Goal: Task Accomplishment & Management: Manage account settings

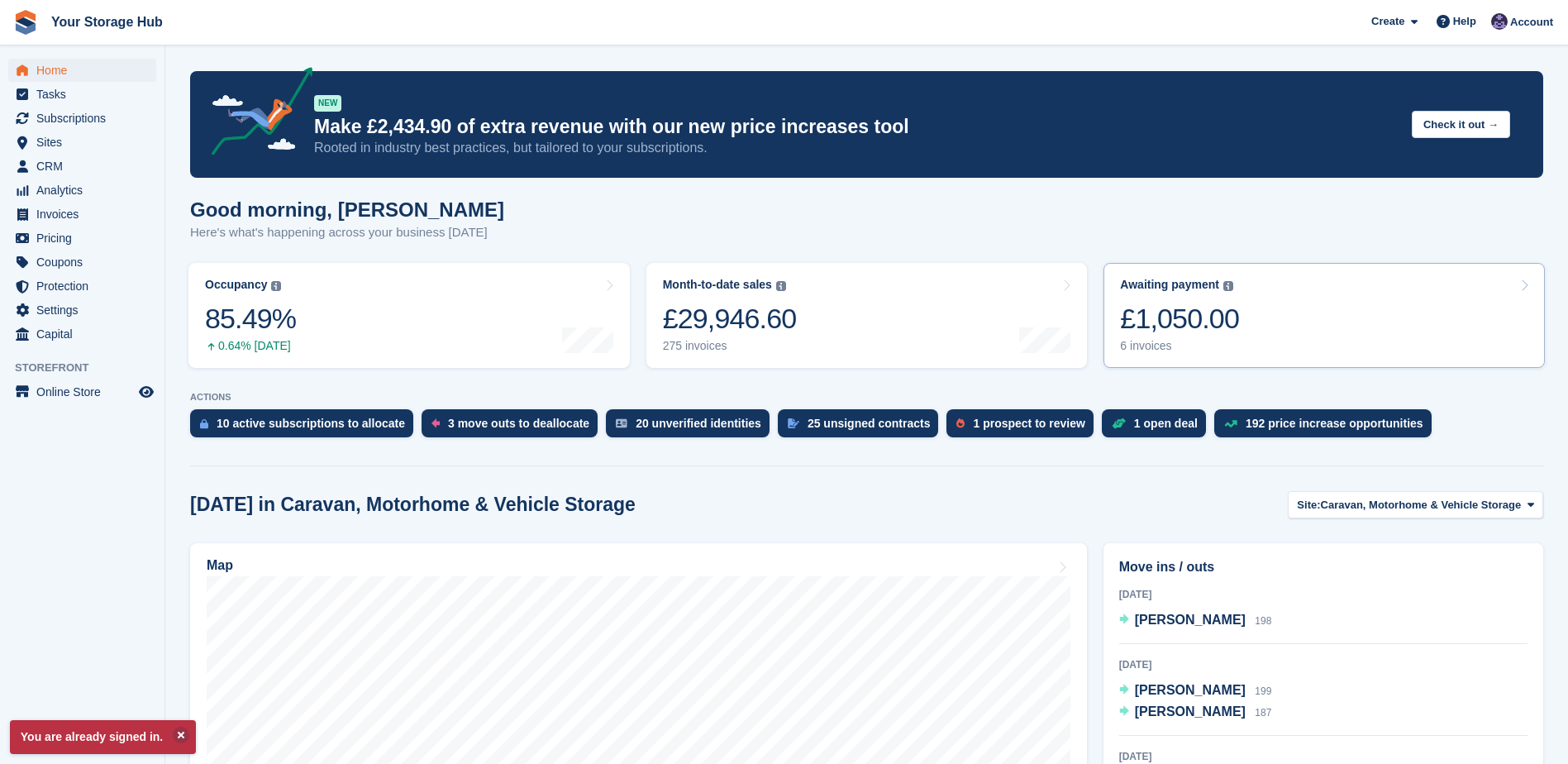
click at [1252, 325] on link "Awaiting payment The total outstanding balance on all open invoices. £1,050.00 …" at bounding box center [1324, 315] width 442 height 105
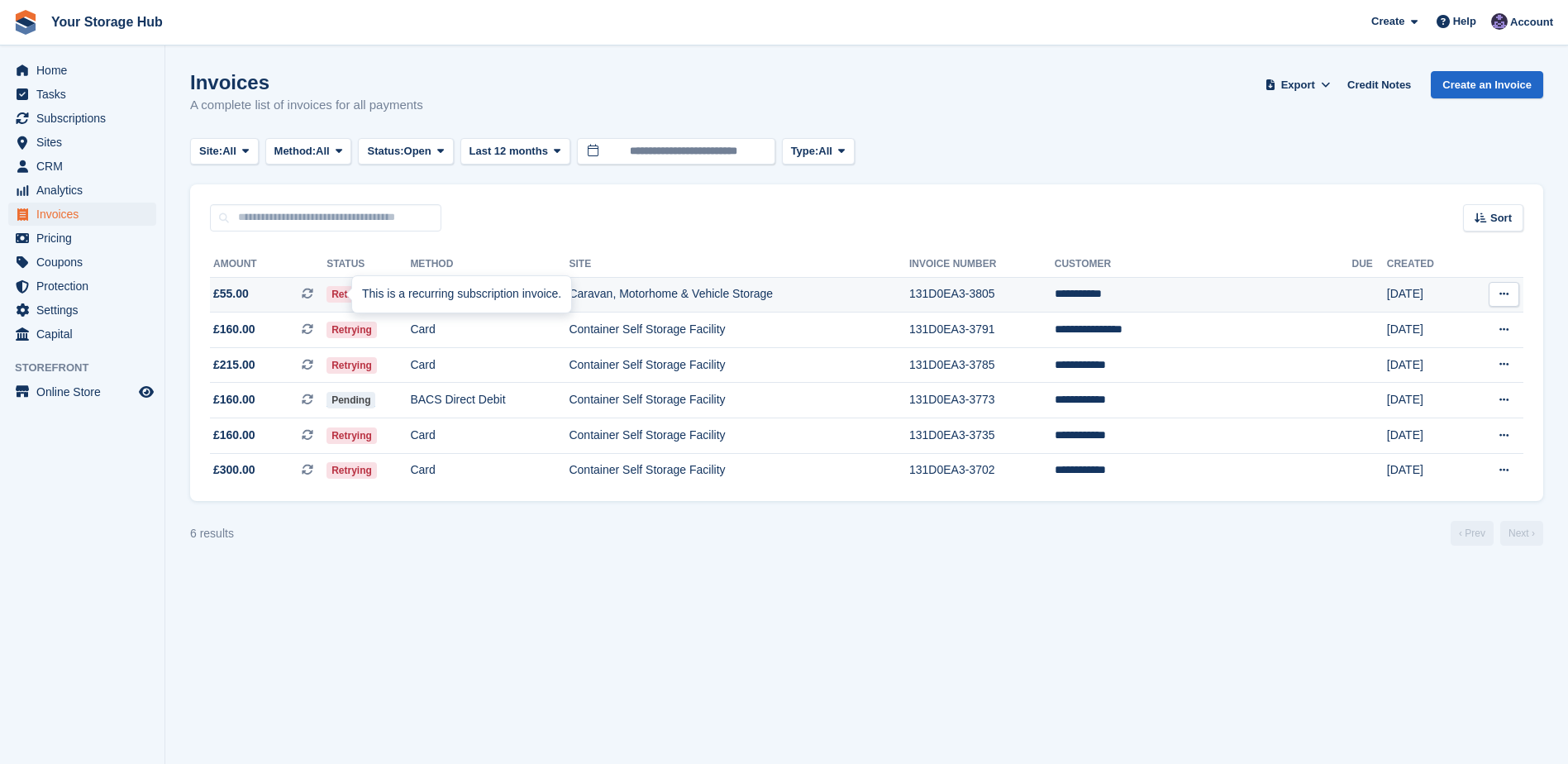
click at [313, 295] on icon at bounding box center [307, 294] width 12 height 12
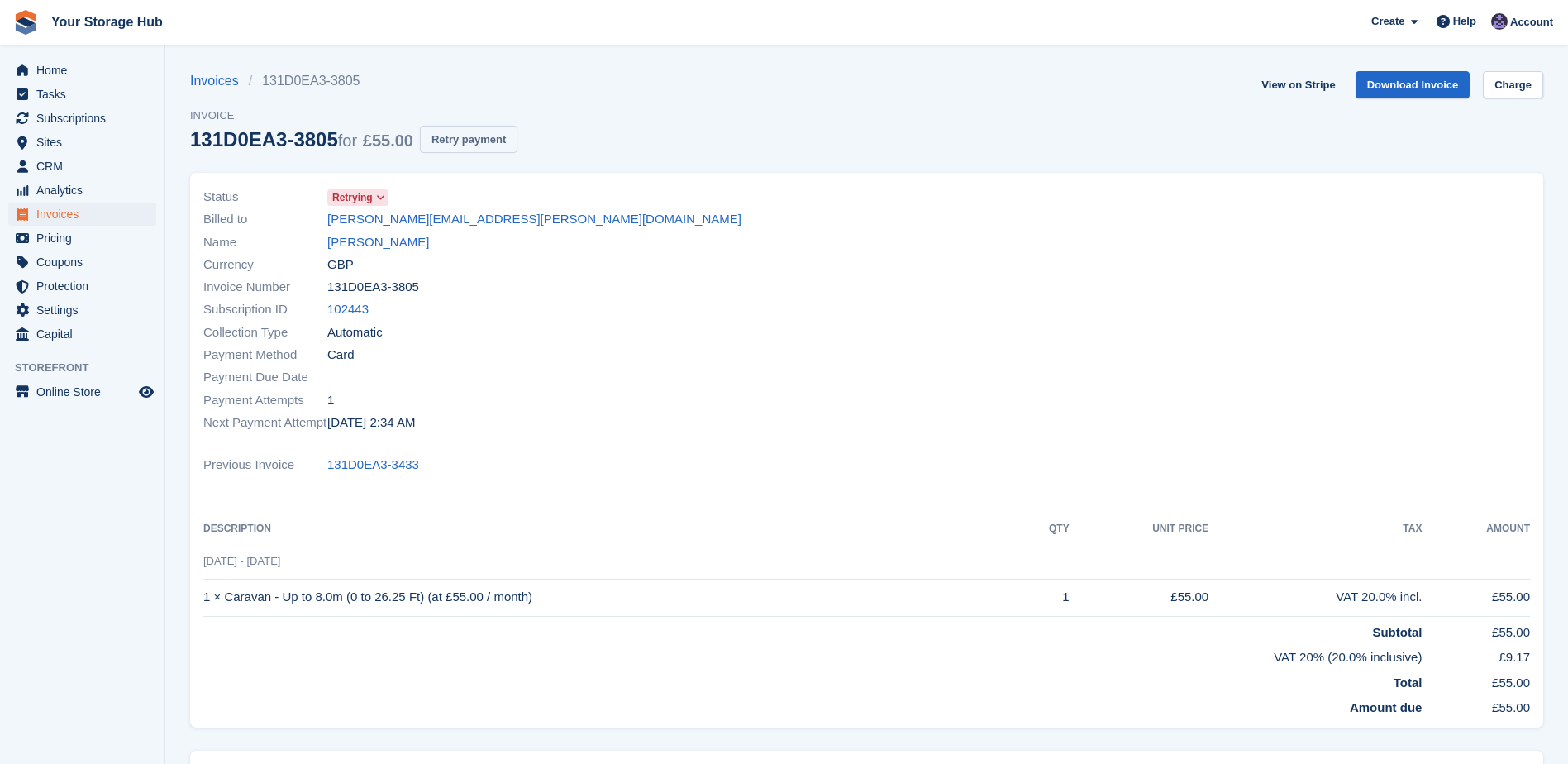
click at [449, 141] on button "Retry payment" at bounding box center [468, 139] width 97 height 27
click at [1501, 89] on link "Charge" at bounding box center [1513, 85] width 60 height 27
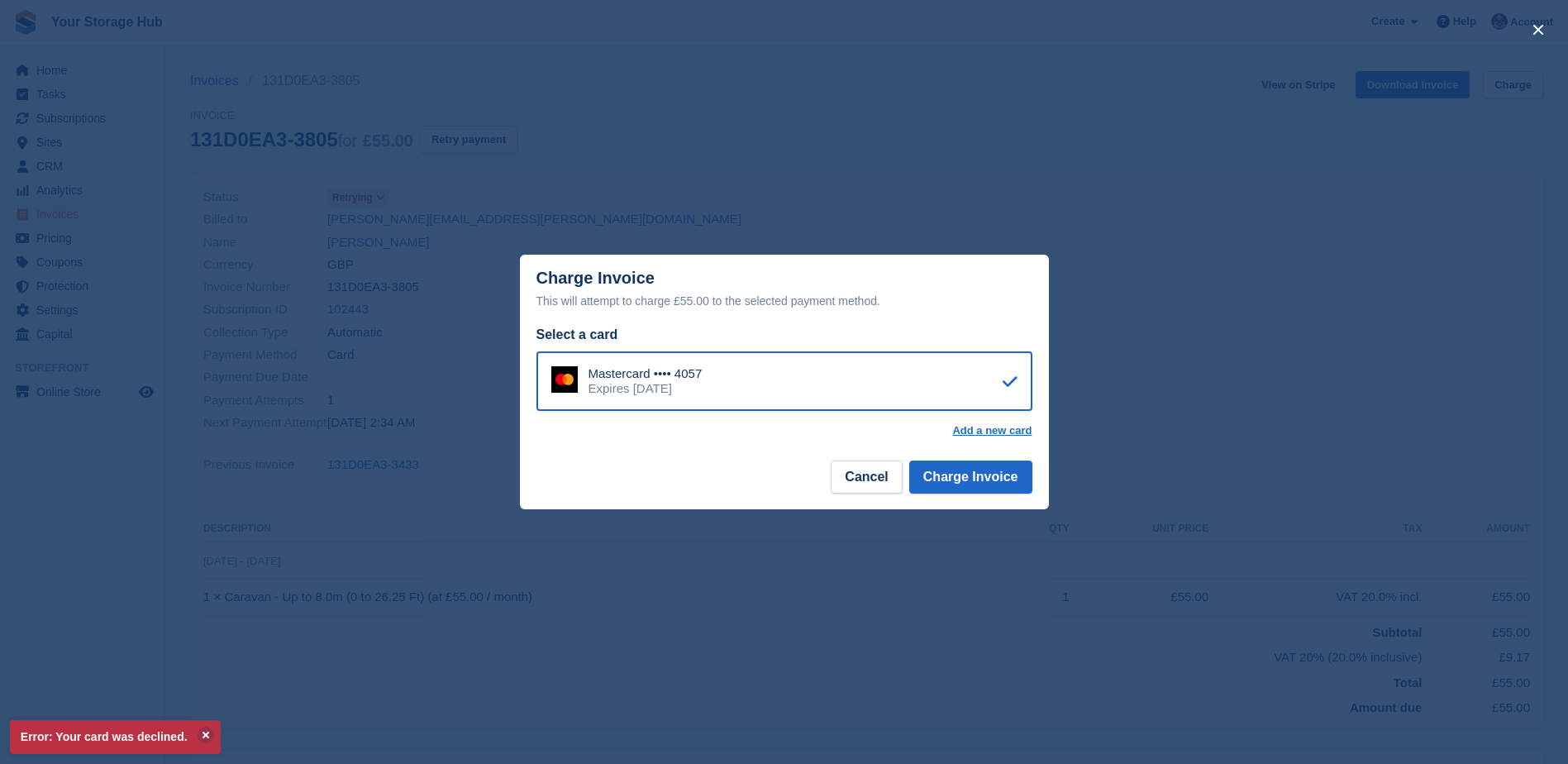
click at [722, 386] on div "Mastercard •••• 4057 Expires October 2026" at bounding box center [784, 381] width 496 height 59
click at [945, 470] on button "Charge Invoice" at bounding box center [970, 477] width 123 height 33
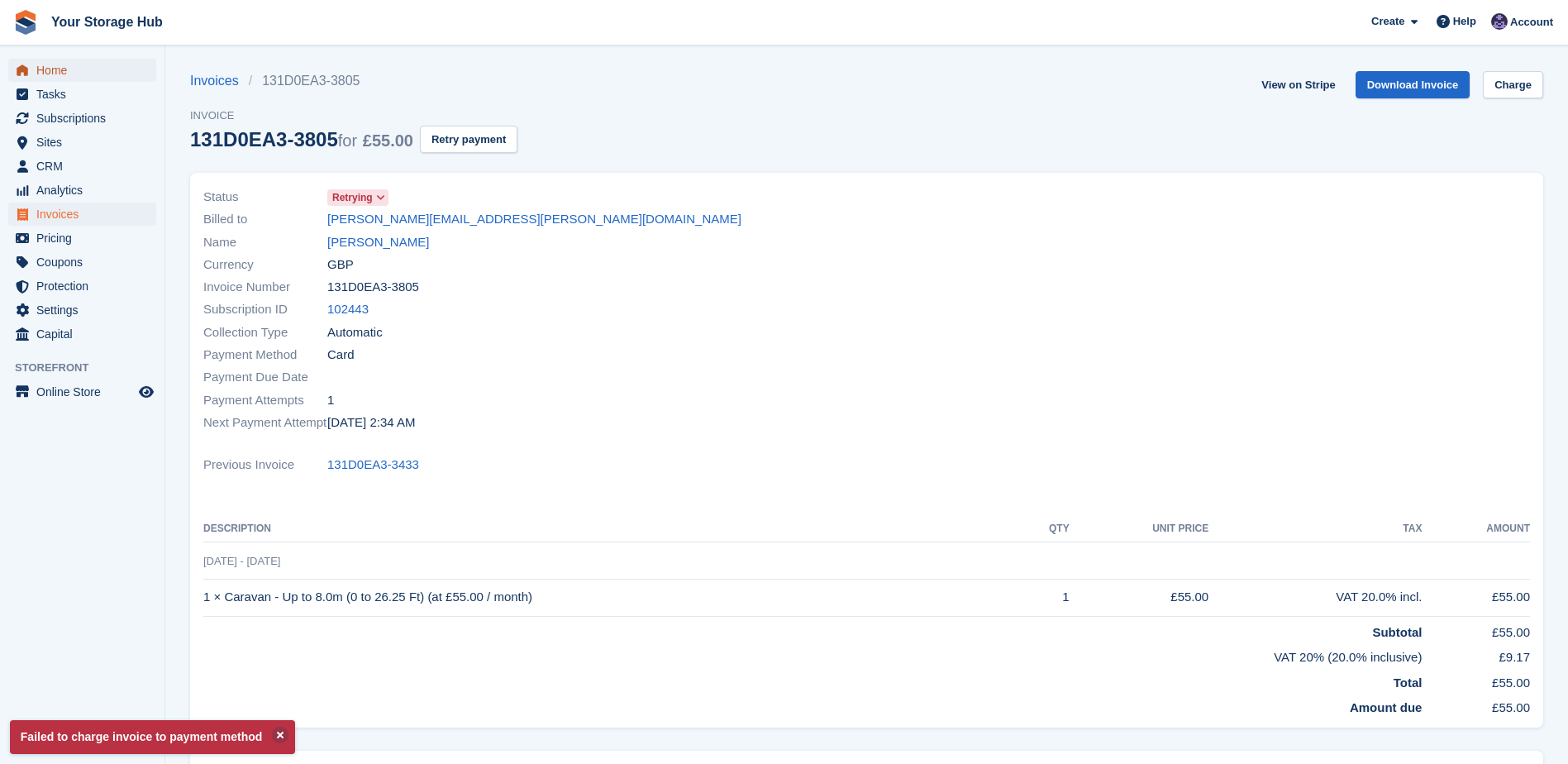
click at [63, 70] on span "Home" at bounding box center [86, 69] width 99 height 23
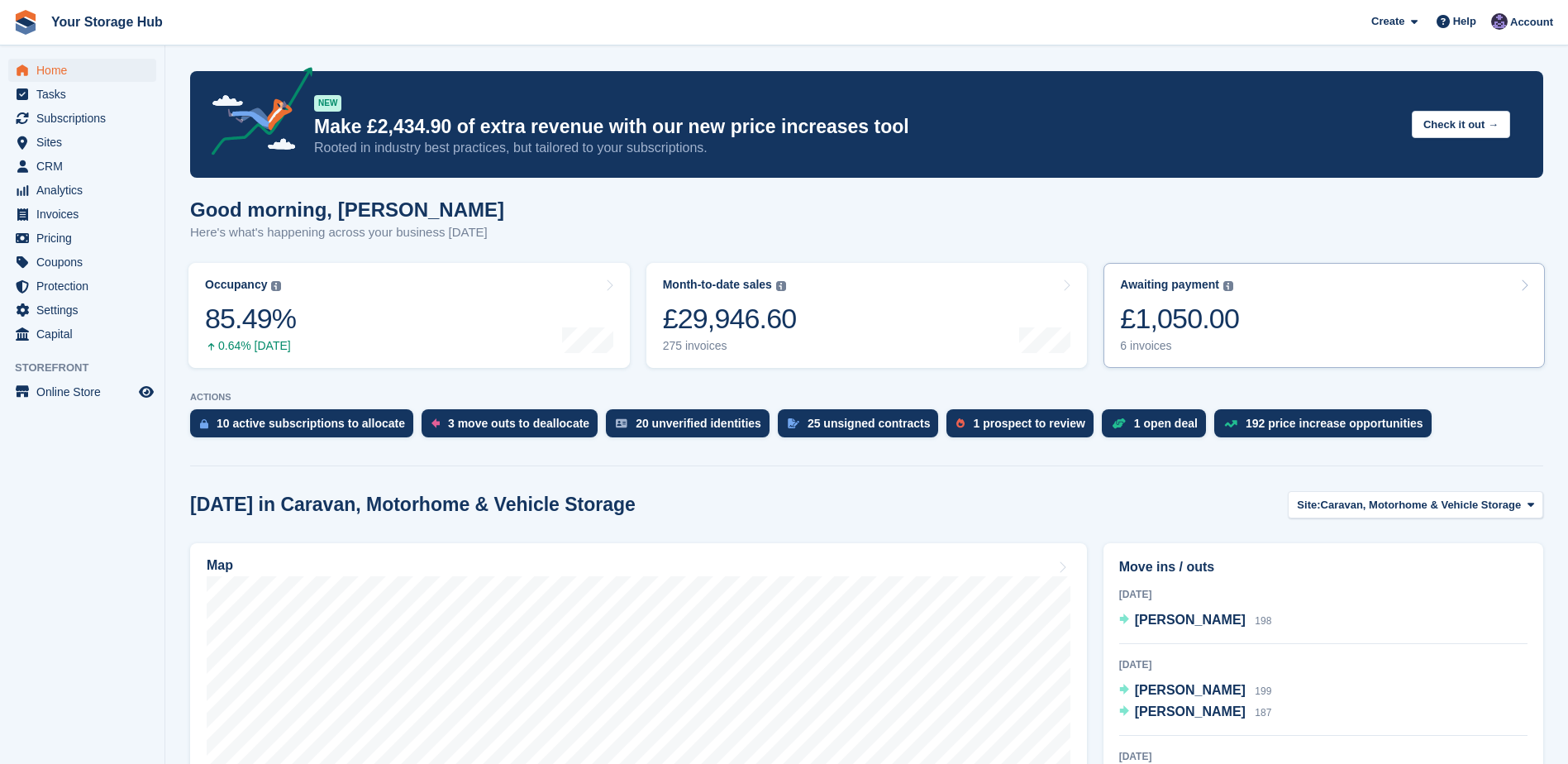
click at [1125, 297] on div "Awaiting payment The total outstanding balance on all open invoices. £1,050.00 …" at bounding box center [1180, 315] width 119 height 76
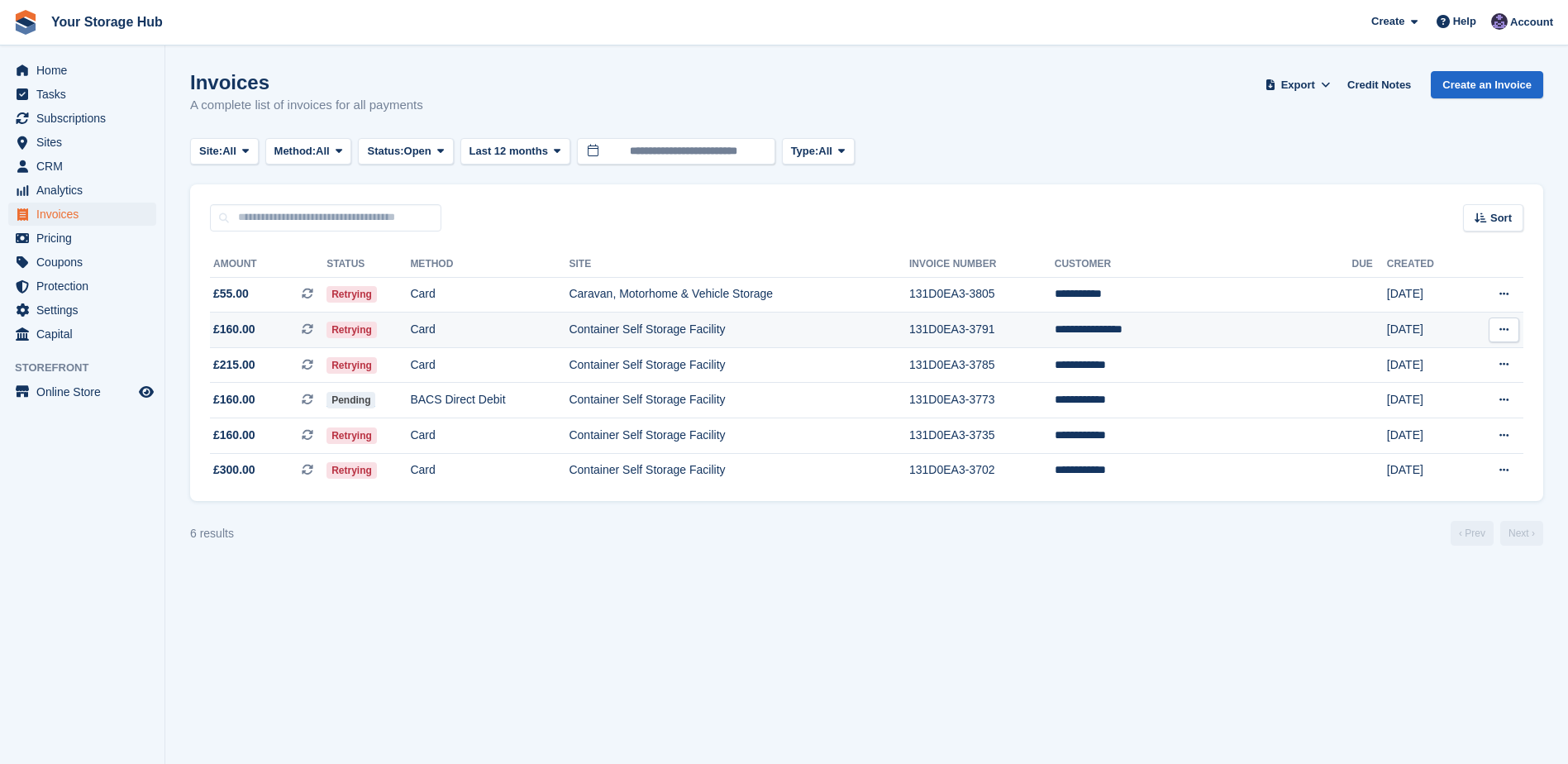
click at [238, 326] on span "£160.00" at bounding box center [234, 329] width 42 height 17
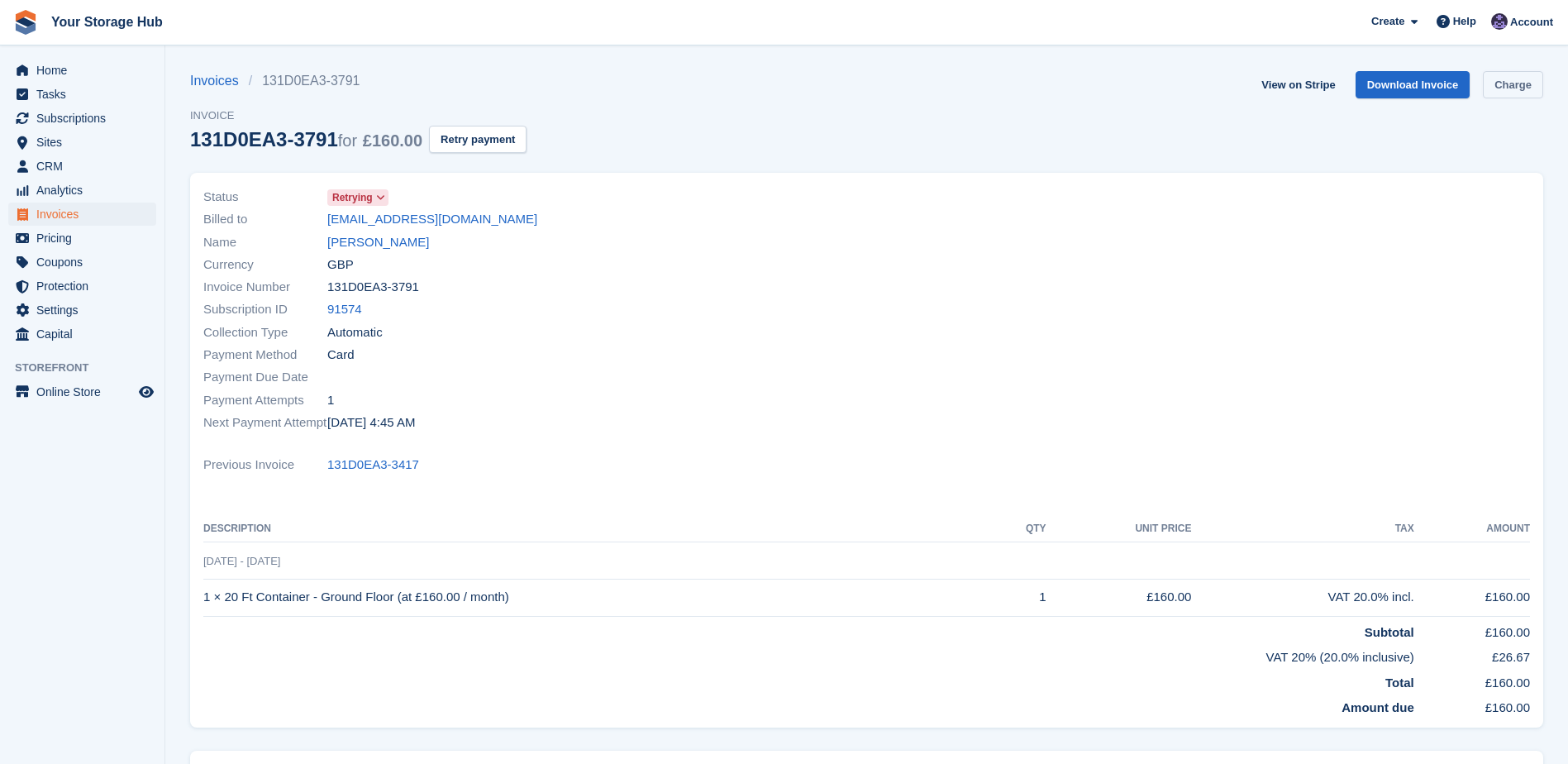
click at [1506, 84] on link "Charge" at bounding box center [1513, 85] width 60 height 27
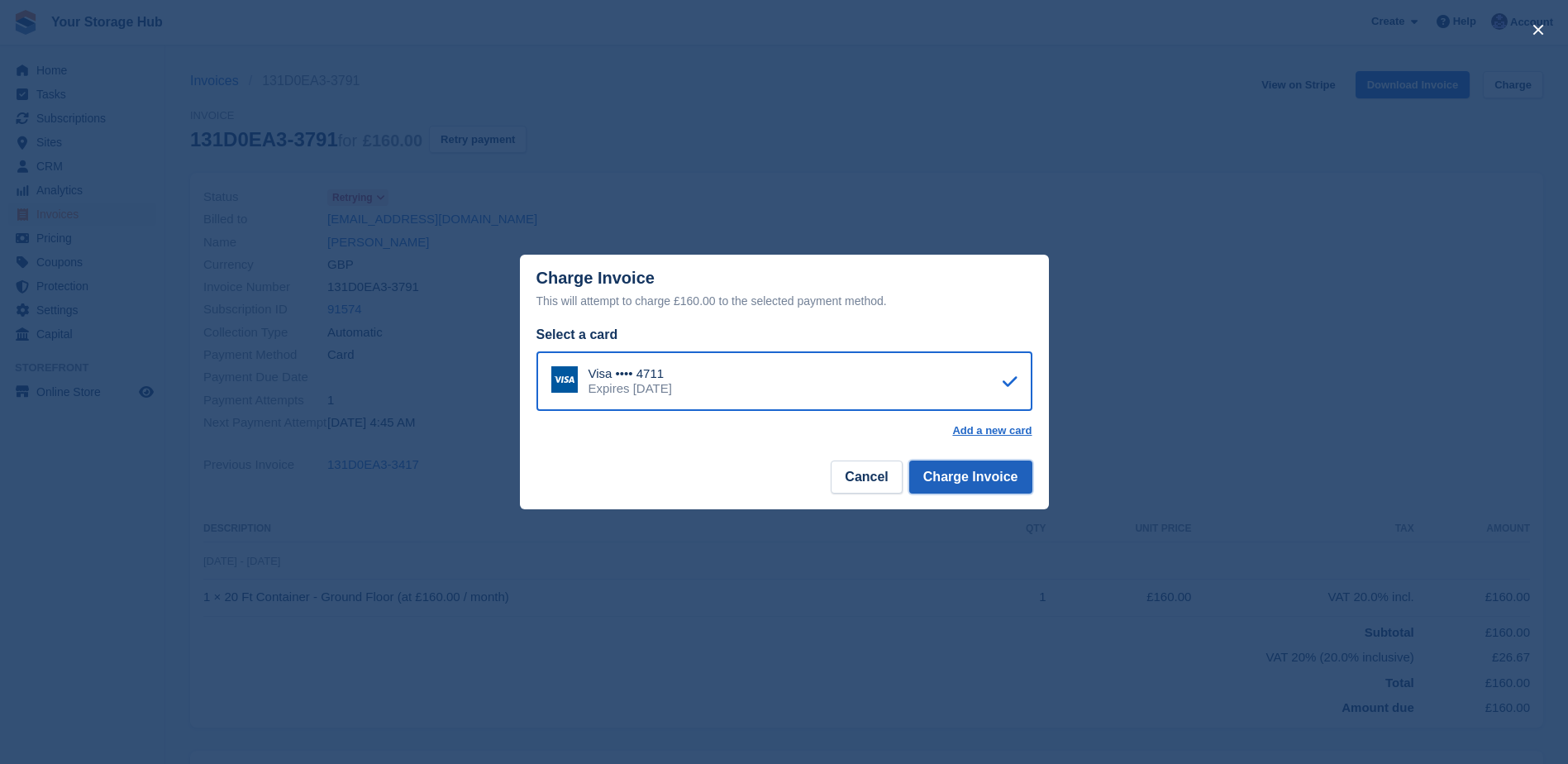
click at [978, 484] on button "Charge Invoice" at bounding box center [970, 477] width 123 height 33
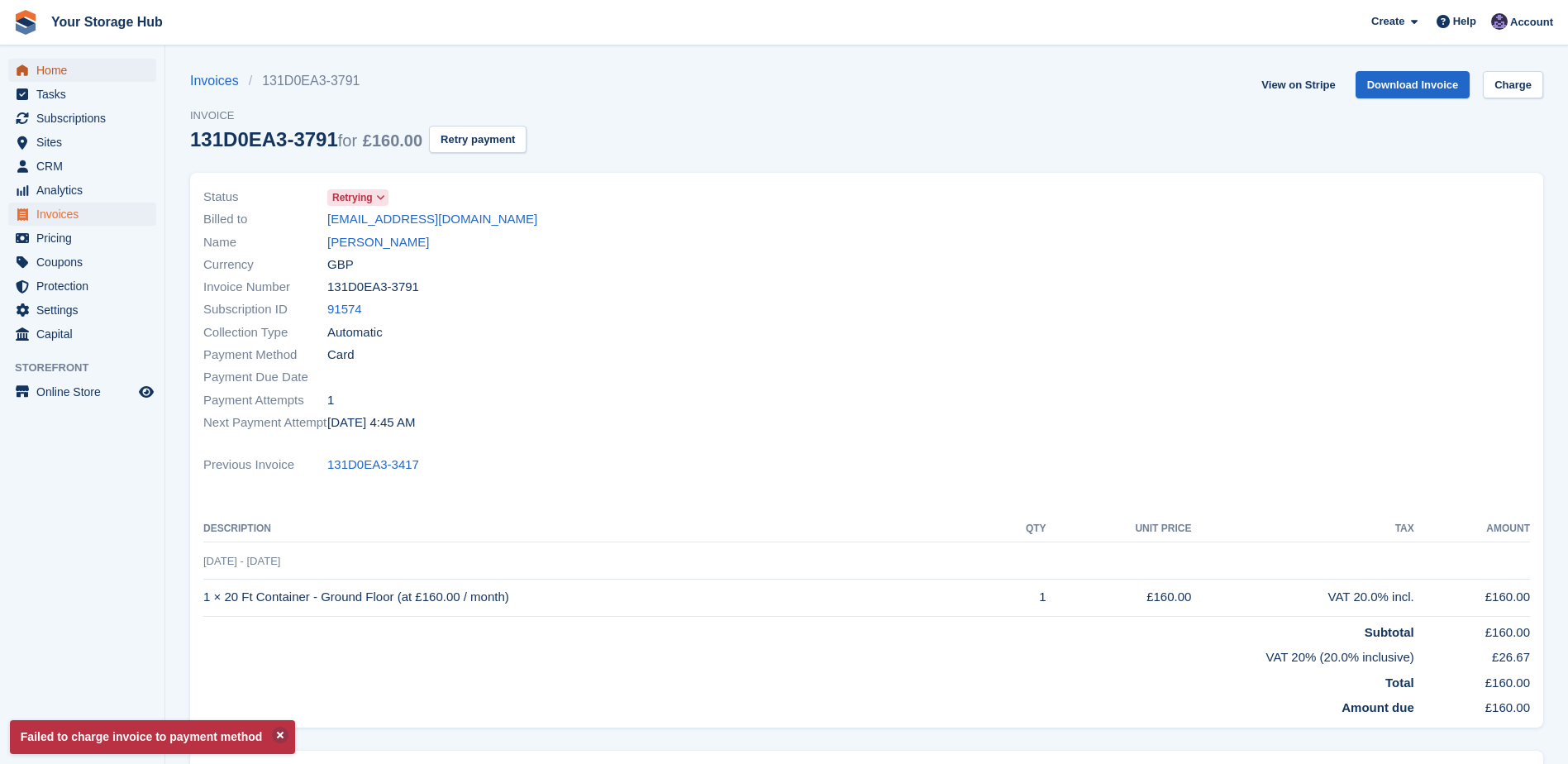
click at [62, 72] on span "Home" at bounding box center [86, 69] width 99 height 23
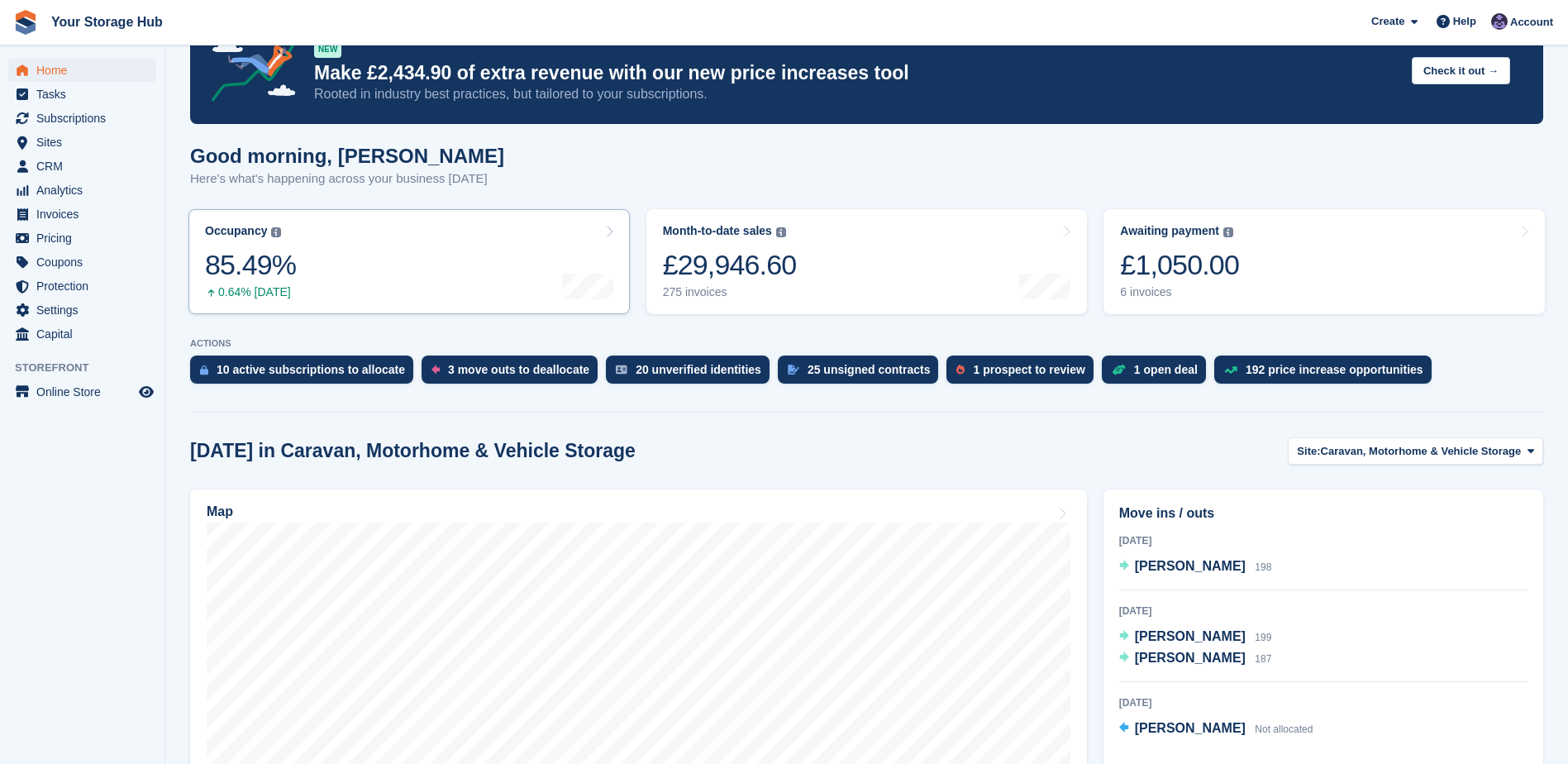
scroll to position [83, 0]
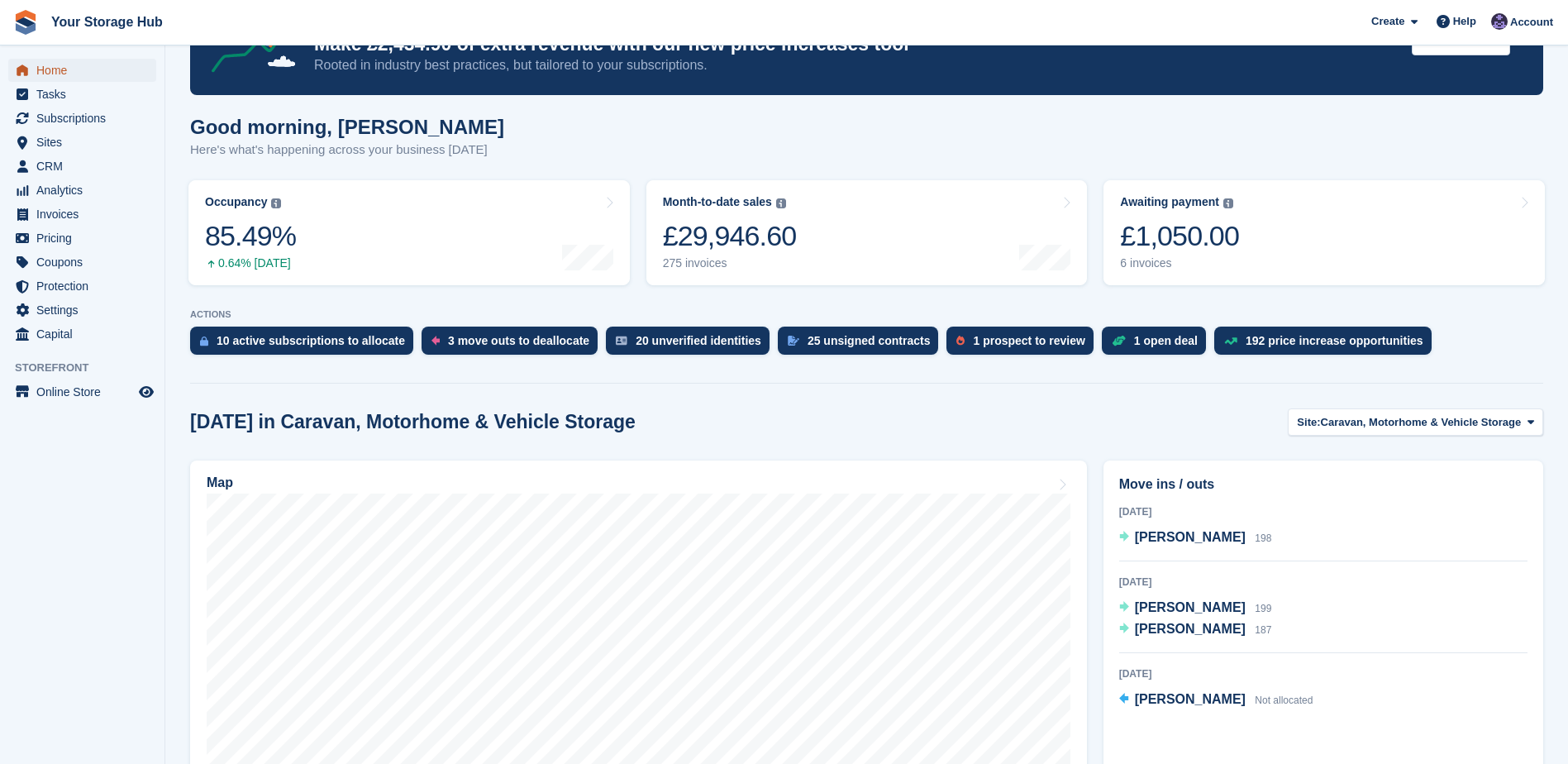
click at [43, 75] on span "Home" at bounding box center [86, 69] width 99 height 23
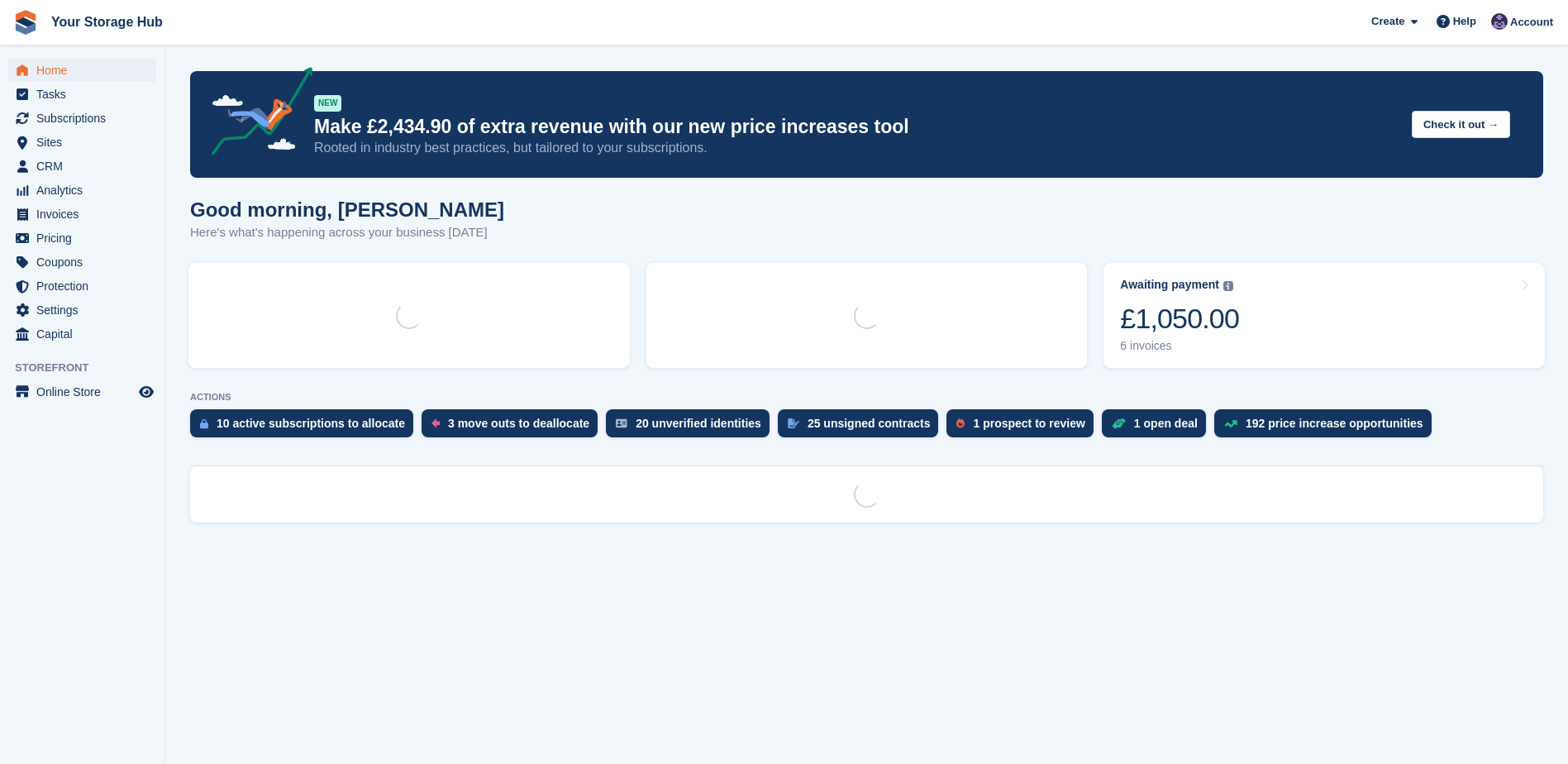
scroll to position [0, 0]
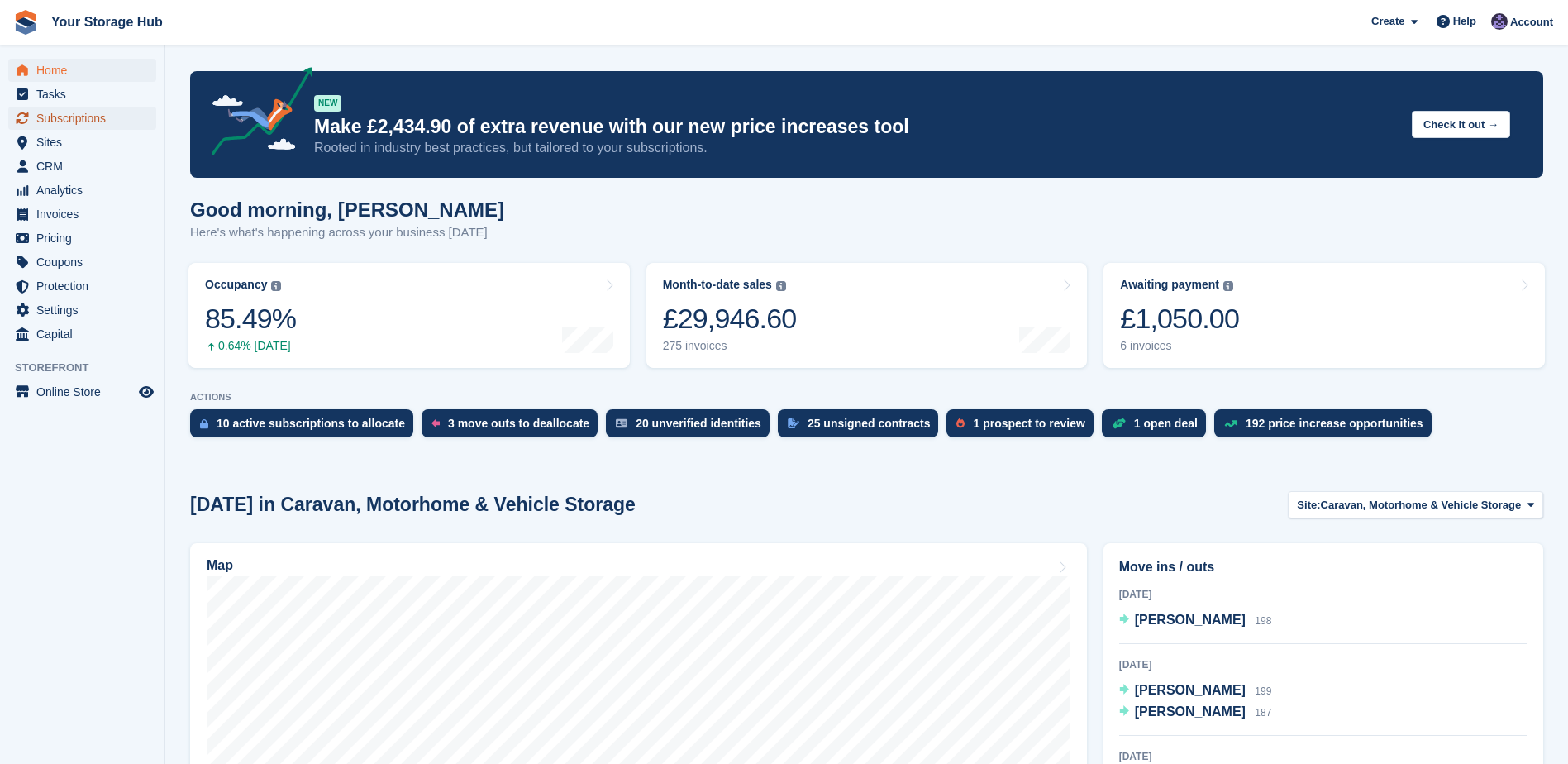
click at [44, 118] on span "Subscriptions" at bounding box center [86, 118] width 99 height 23
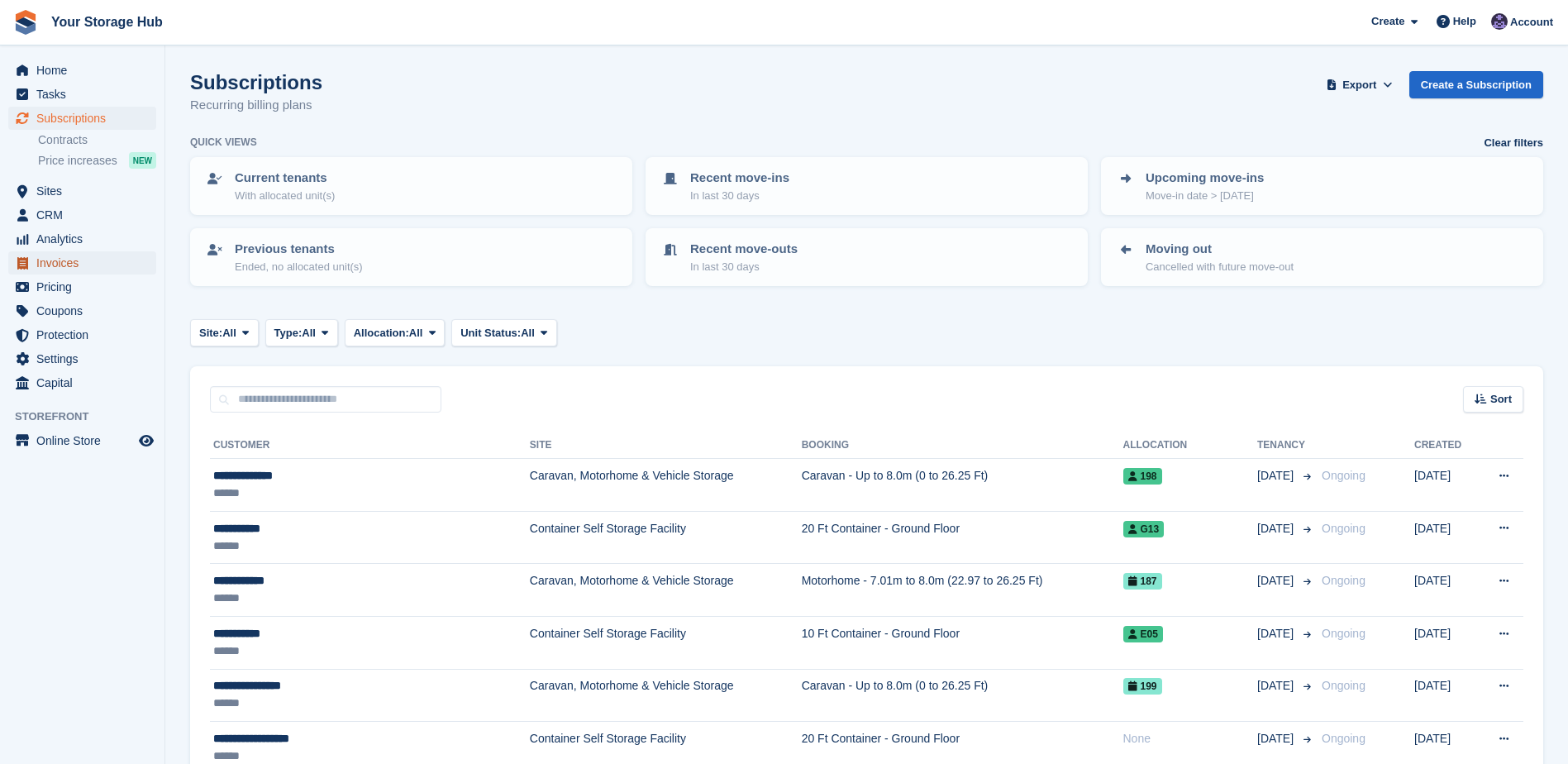
click at [59, 256] on span "Invoices" at bounding box center [86, 263] width 99 height 23
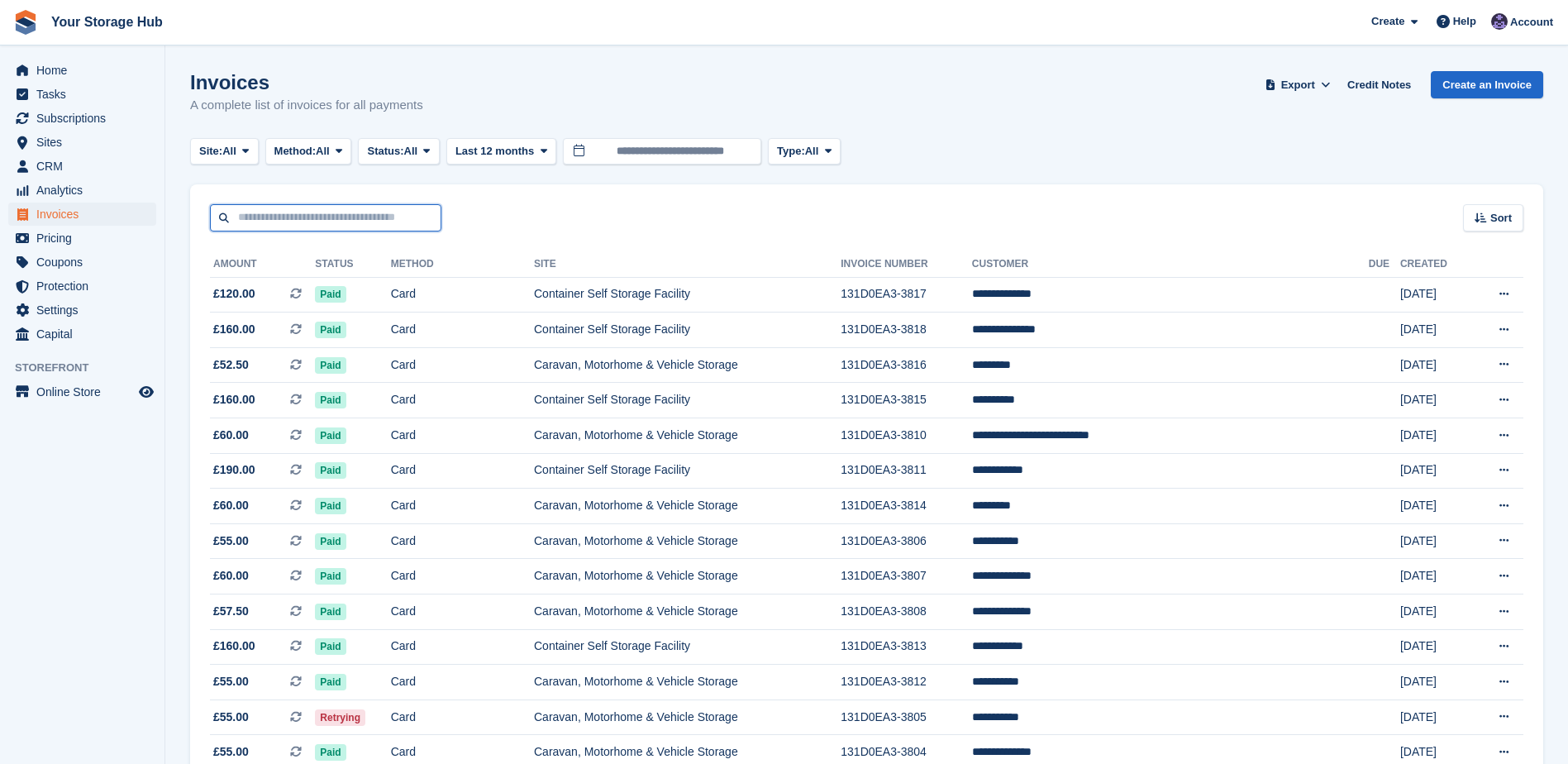
click at [302, 217] on input "text" at bounding box center [325, 218] width 231 height 27
type input "****"
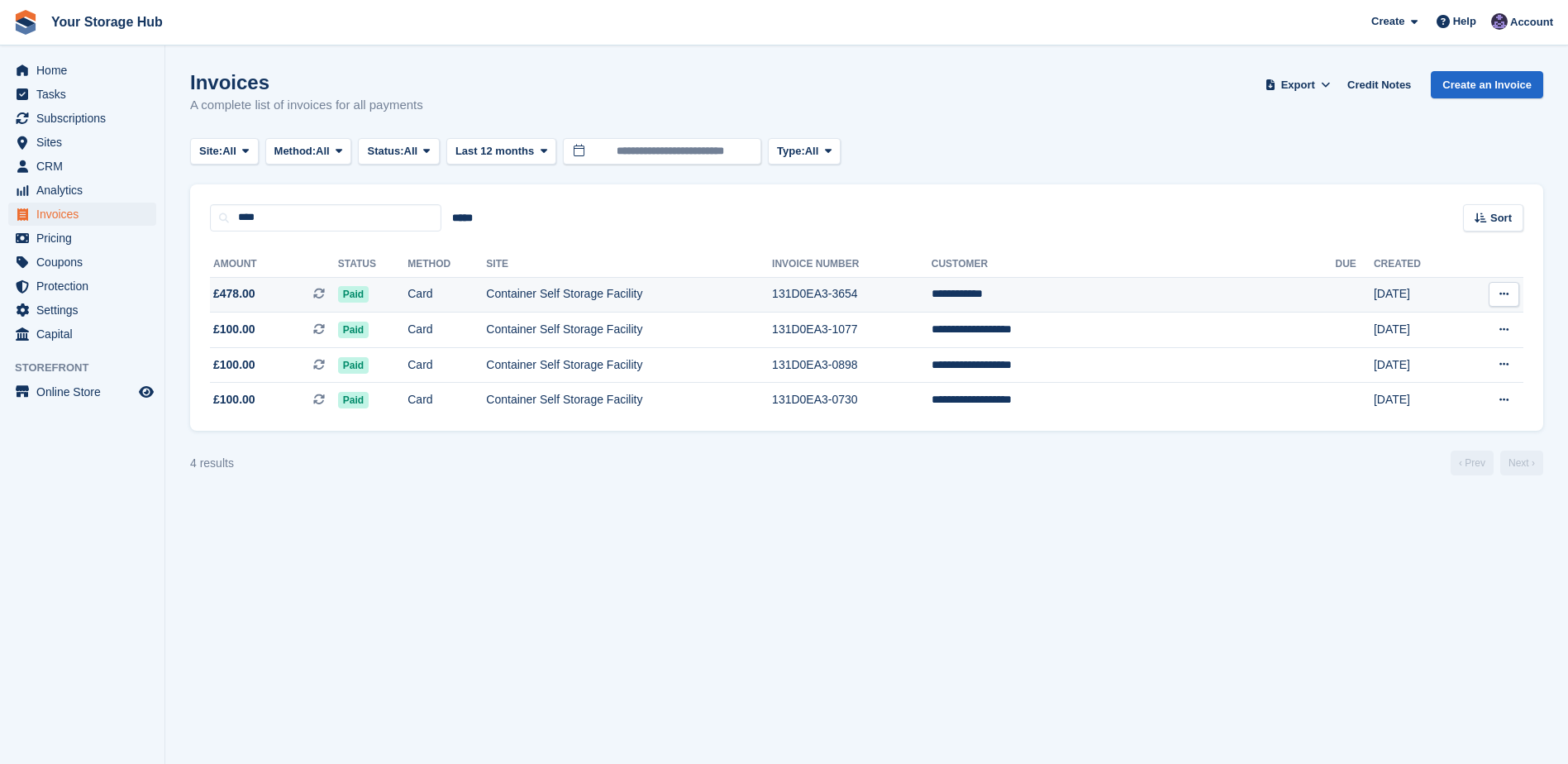
click at [477, 298] on td "Card" at bounding box center [446, 294] width 78 height 36
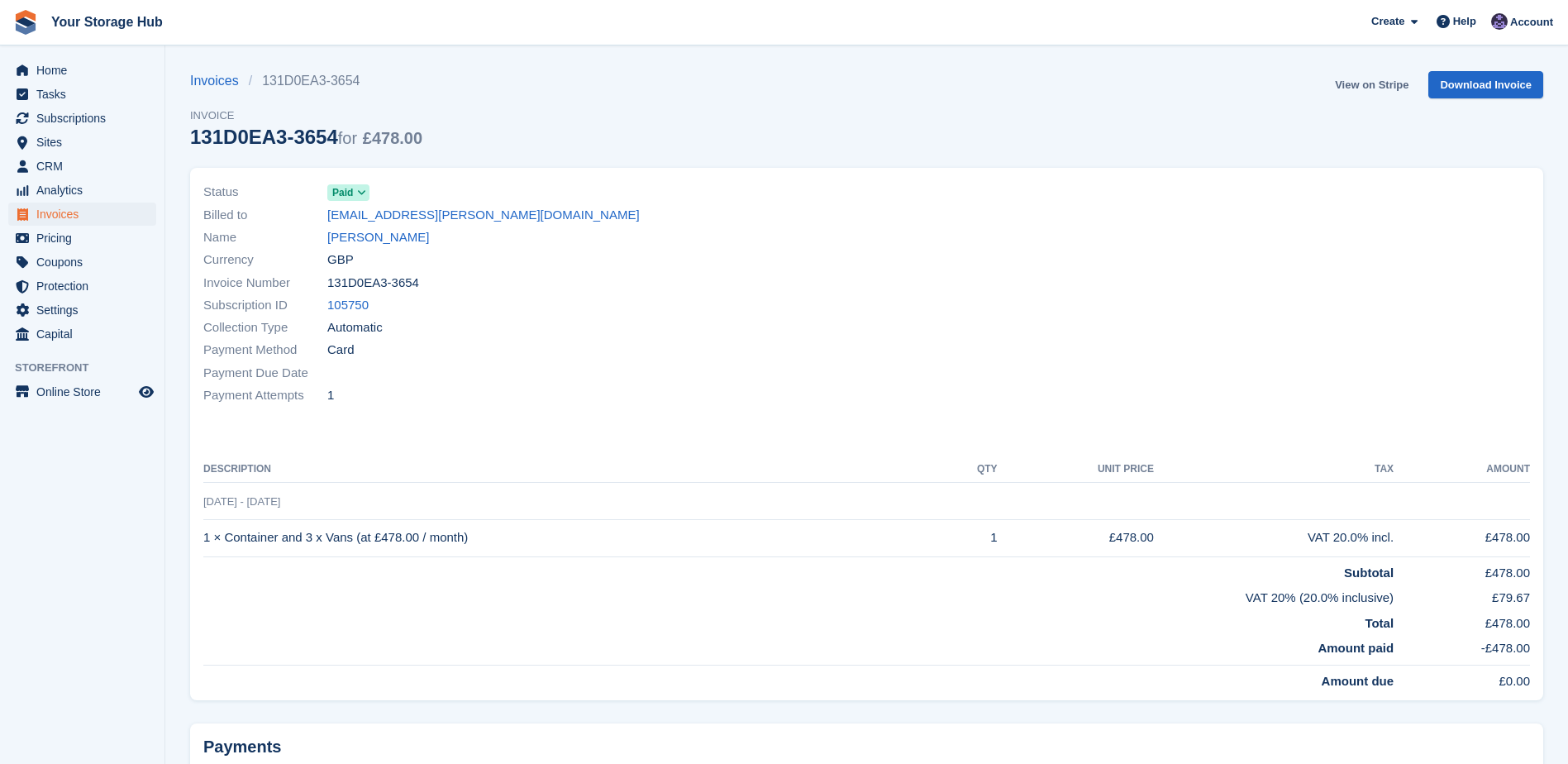
click at [1399, 73] on link "View on Stripe" at bounding box center [1371, 85] width 87 height 27
click at [62, 70] on span "Home" at bounding box center [86, 69] width 99 height 23
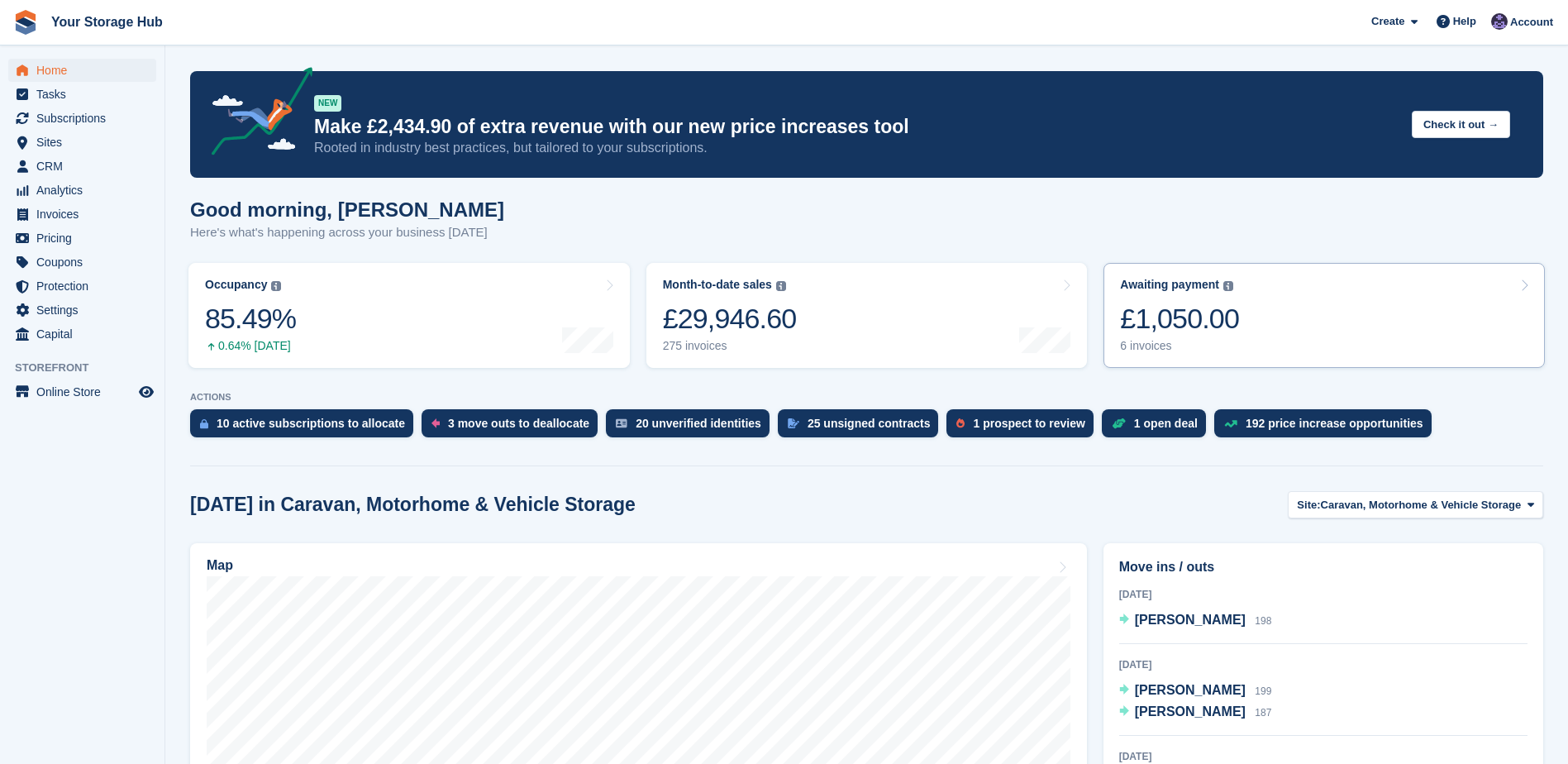
click at [1193, 326] on div "£1,050.00" at bounding box center [1180, 318] width 119 height 34
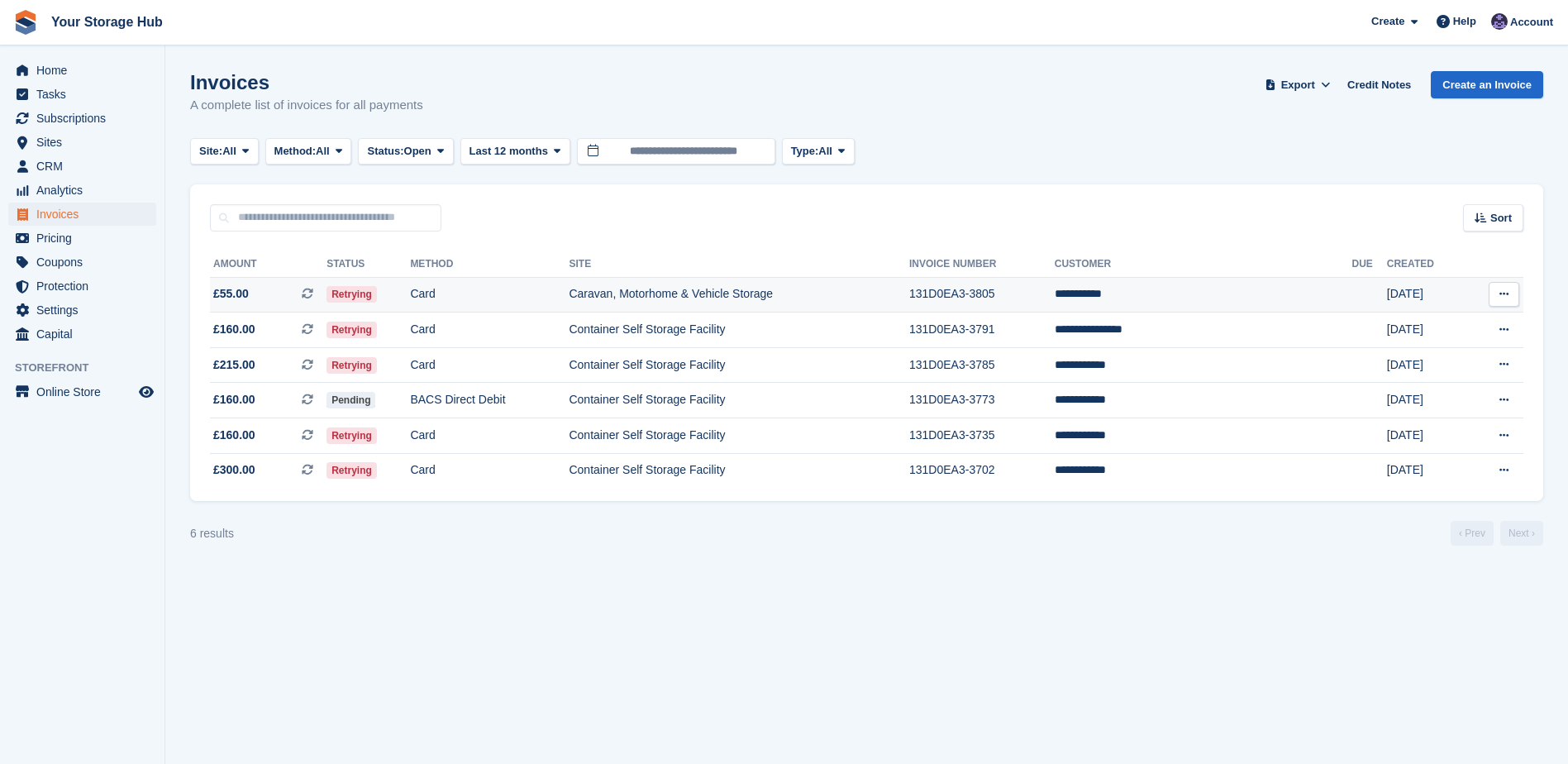
click at [313, 293] on icon at bounding box center [307, 294] width 12 height 12
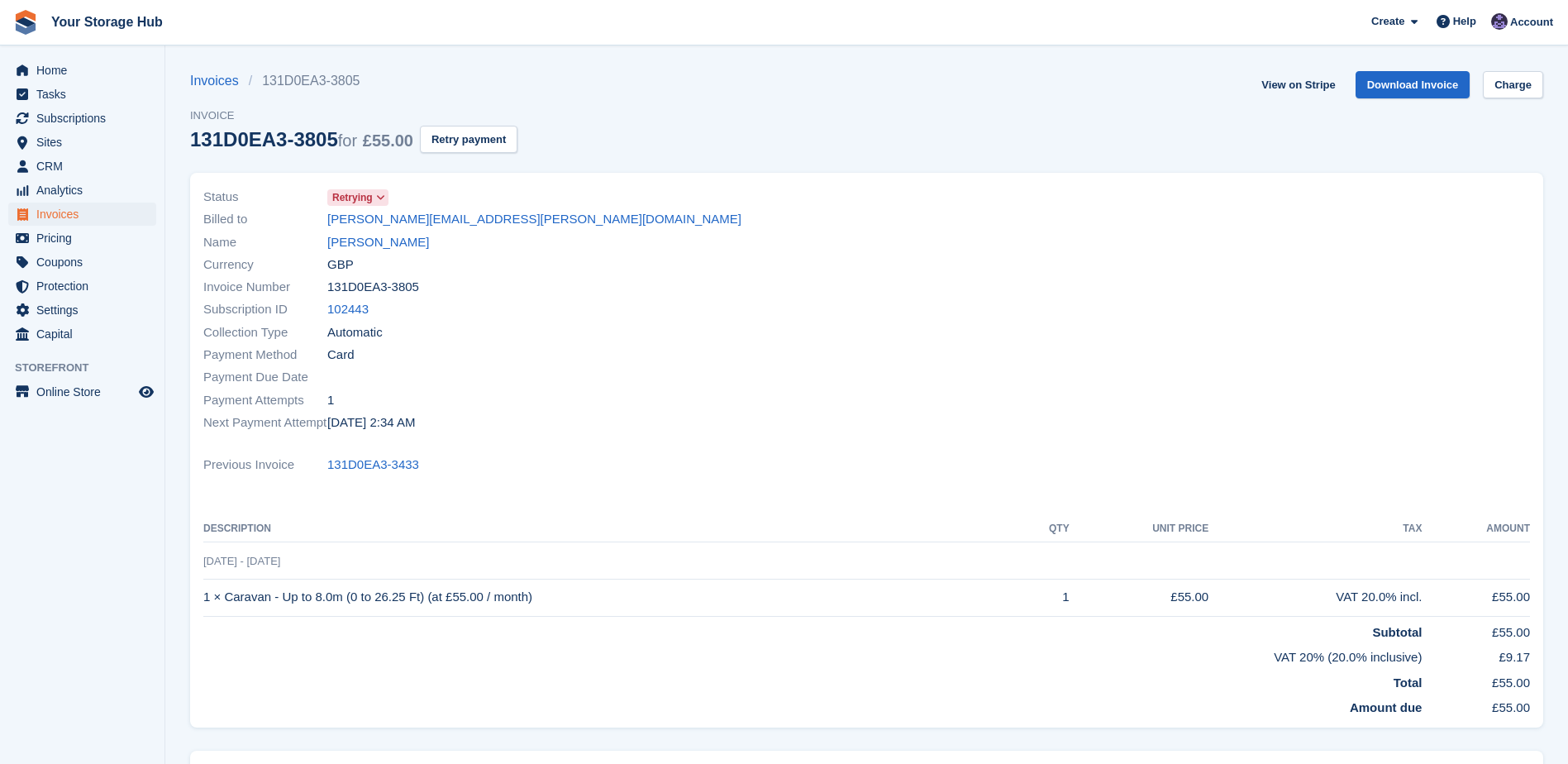
click at [1543, 83] on section "Invoices 131D0EA3-3805 Invoice 131D0EA3-3805 for £55.00 Retry payment View on S…" at bounding box center [866, 480] width 1403 height 959
click at [1528, 85] on link "Charge" at bounding box center [1513, 85] width 60 height 27
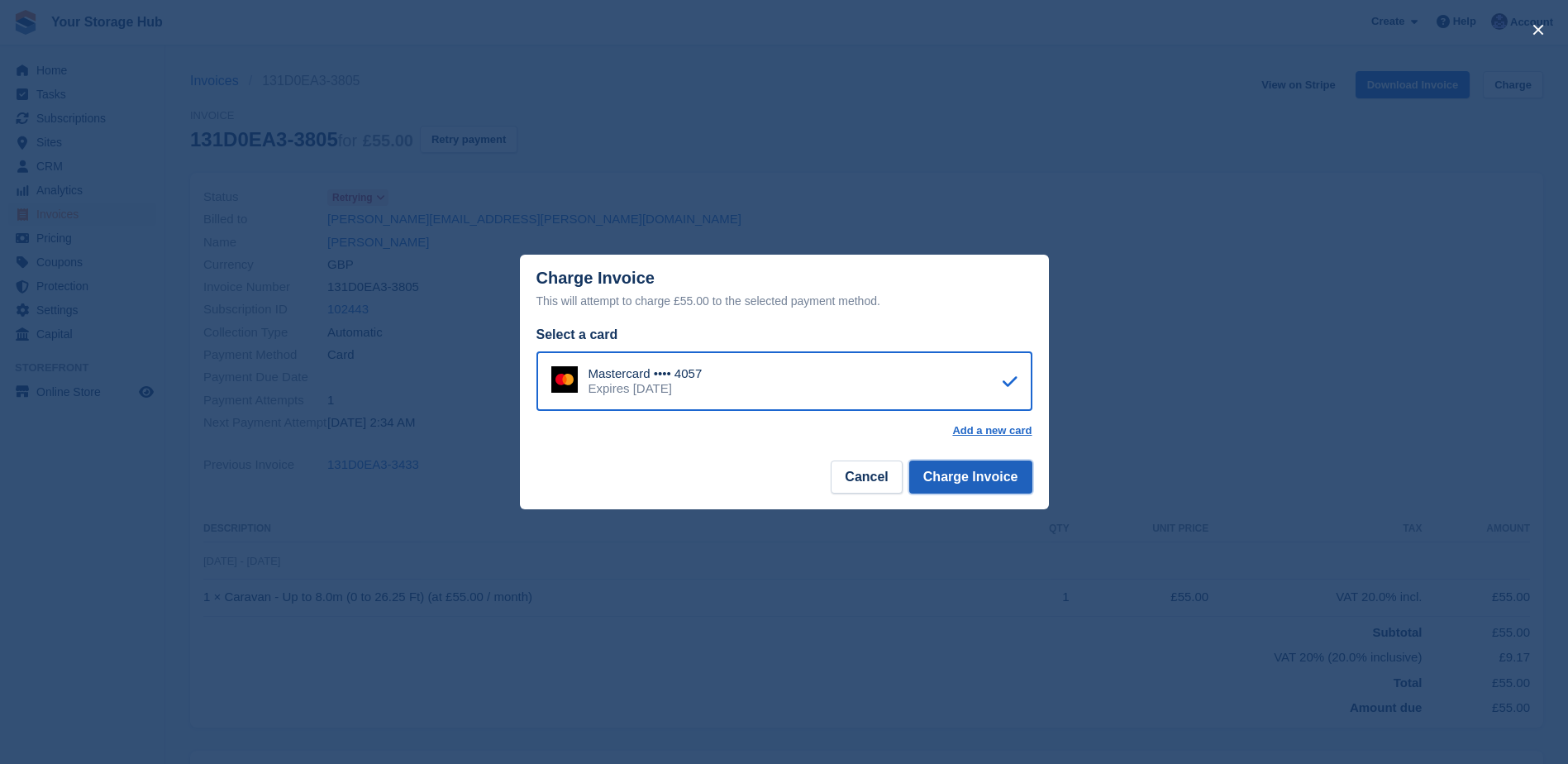
click at [993, 482] on button "Charge Invoice" at bounding box center [970, 477] width 123 height 33
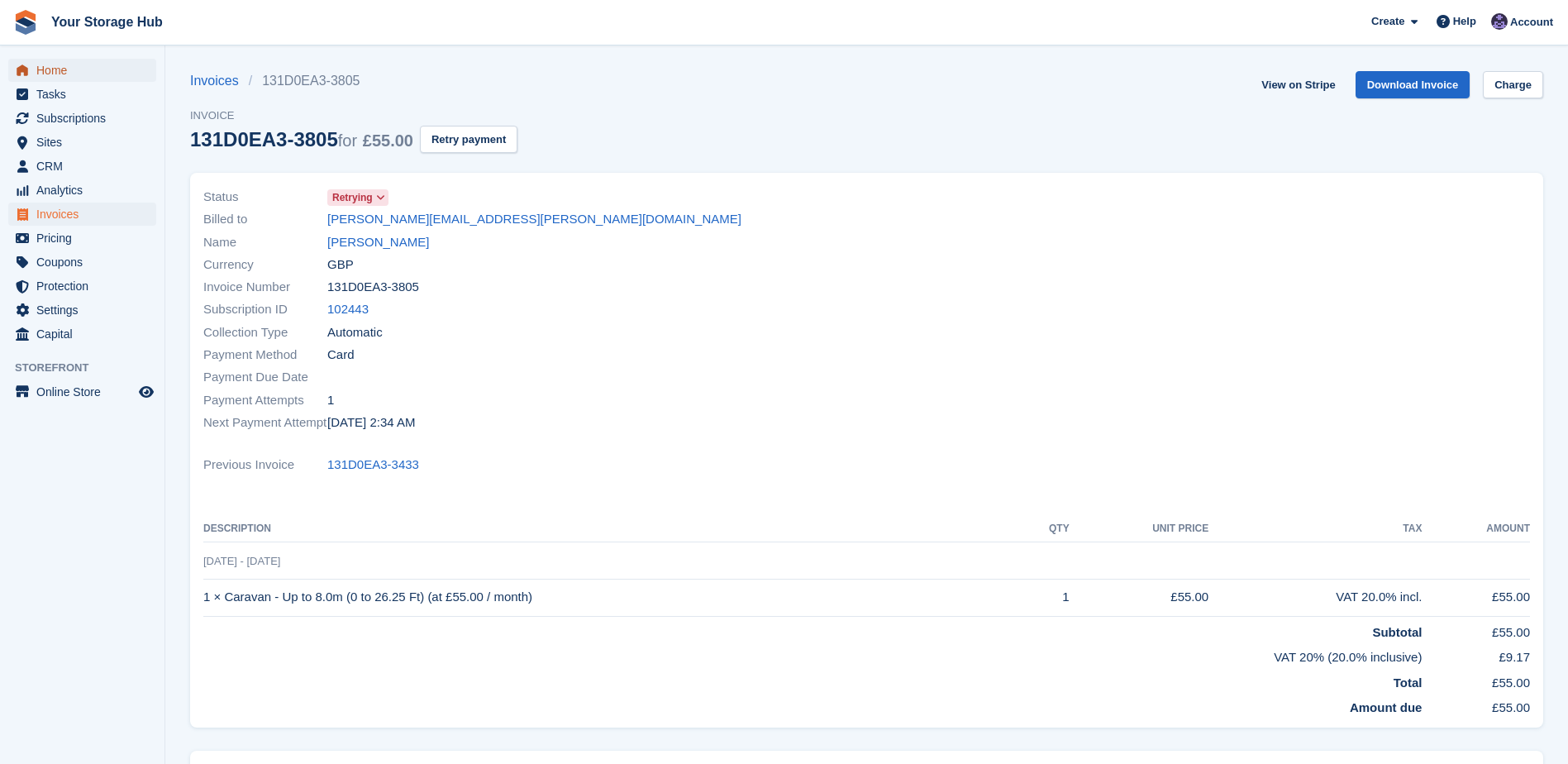
click at [64, 71] on span "Home" at bounding box center [86, 69] width 99 height 23
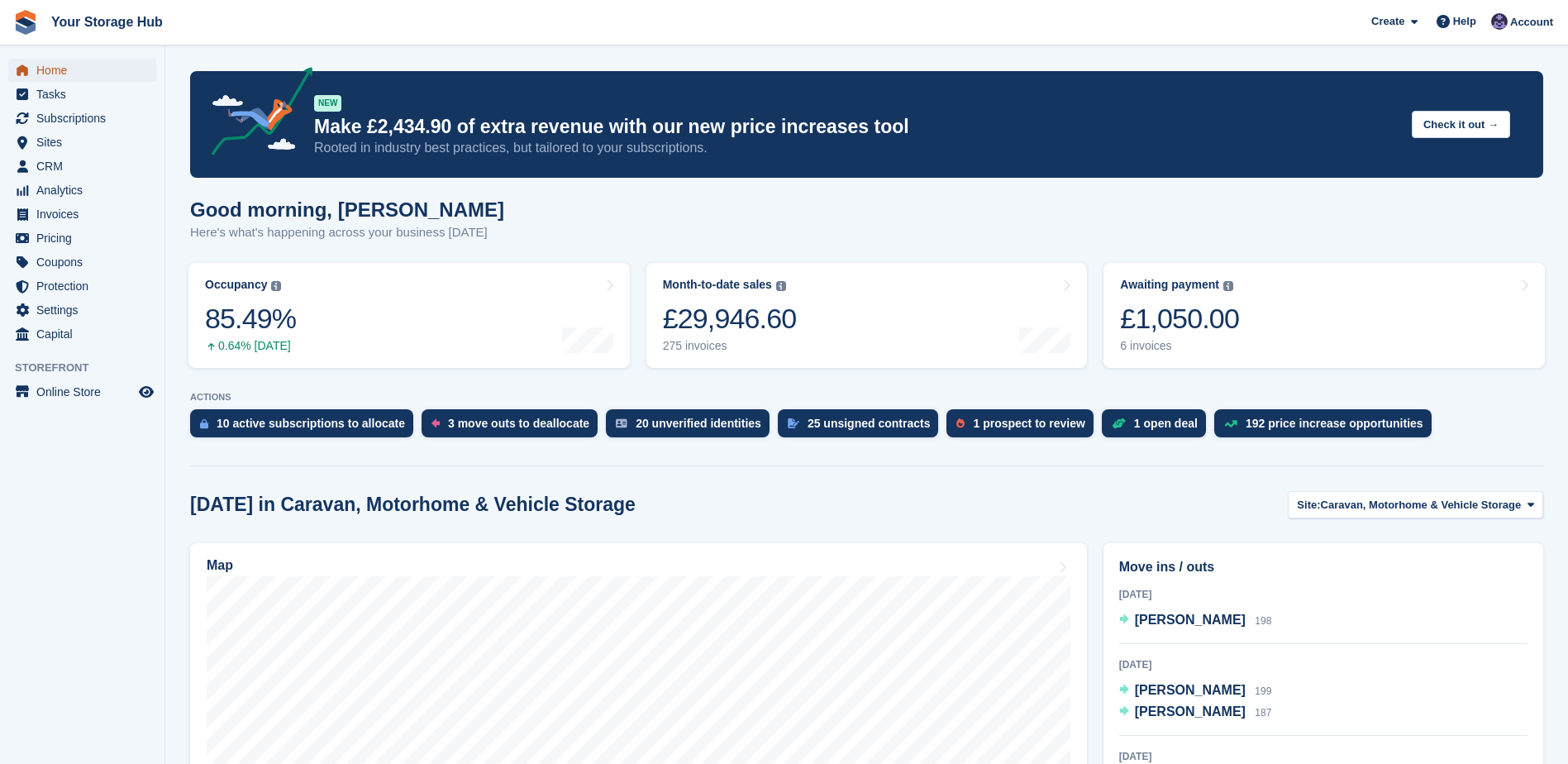
click at [43, 73] on span "Home" at bounding box center [86, 69] width 99 height 23
click at [1185, 321] on div "£1,050.00" at bounding box center [1180, 318] width 119 height 34
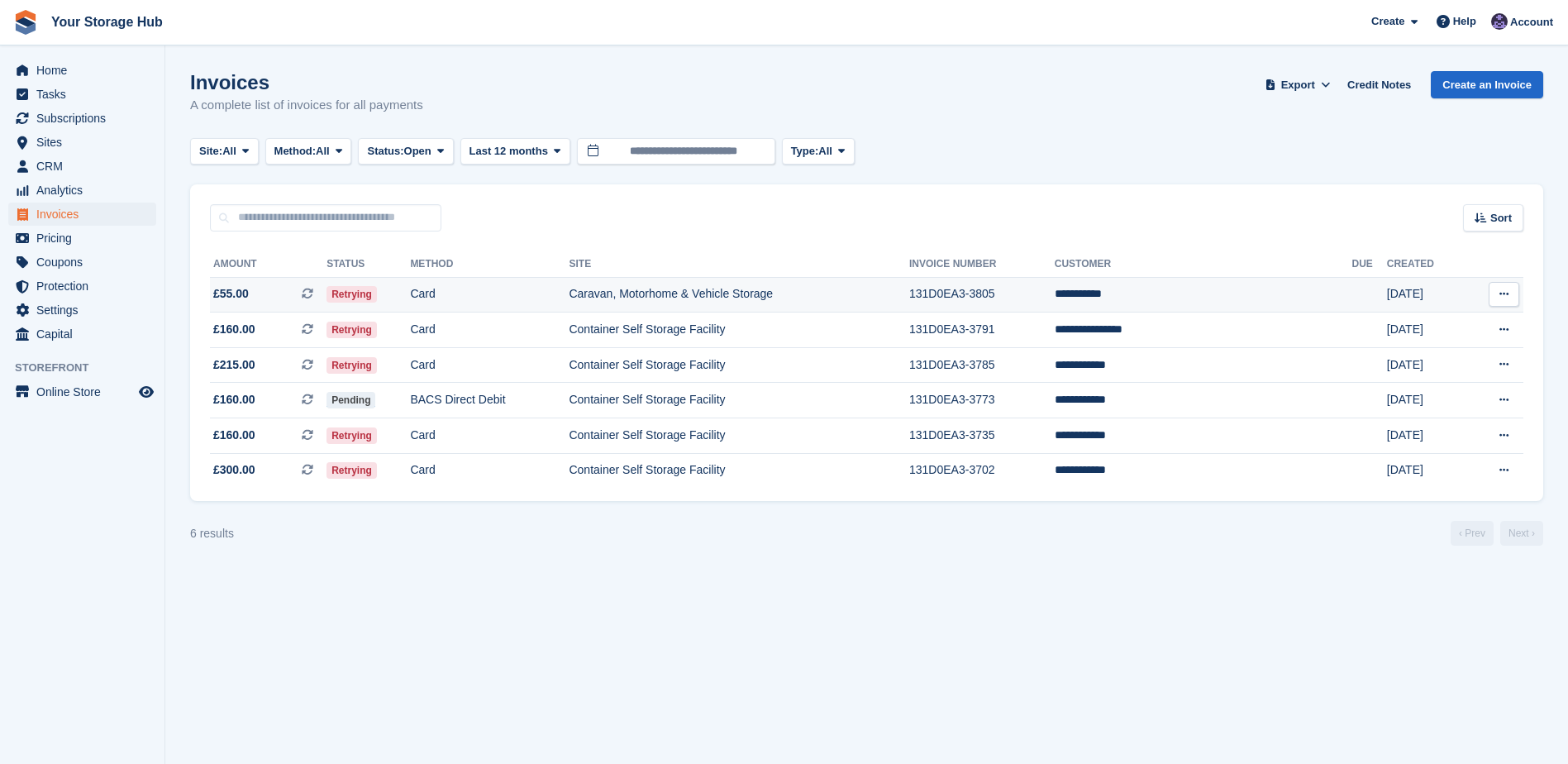
click at [313, 294] on icon at bounding box center [307, 294] width 12 height 12
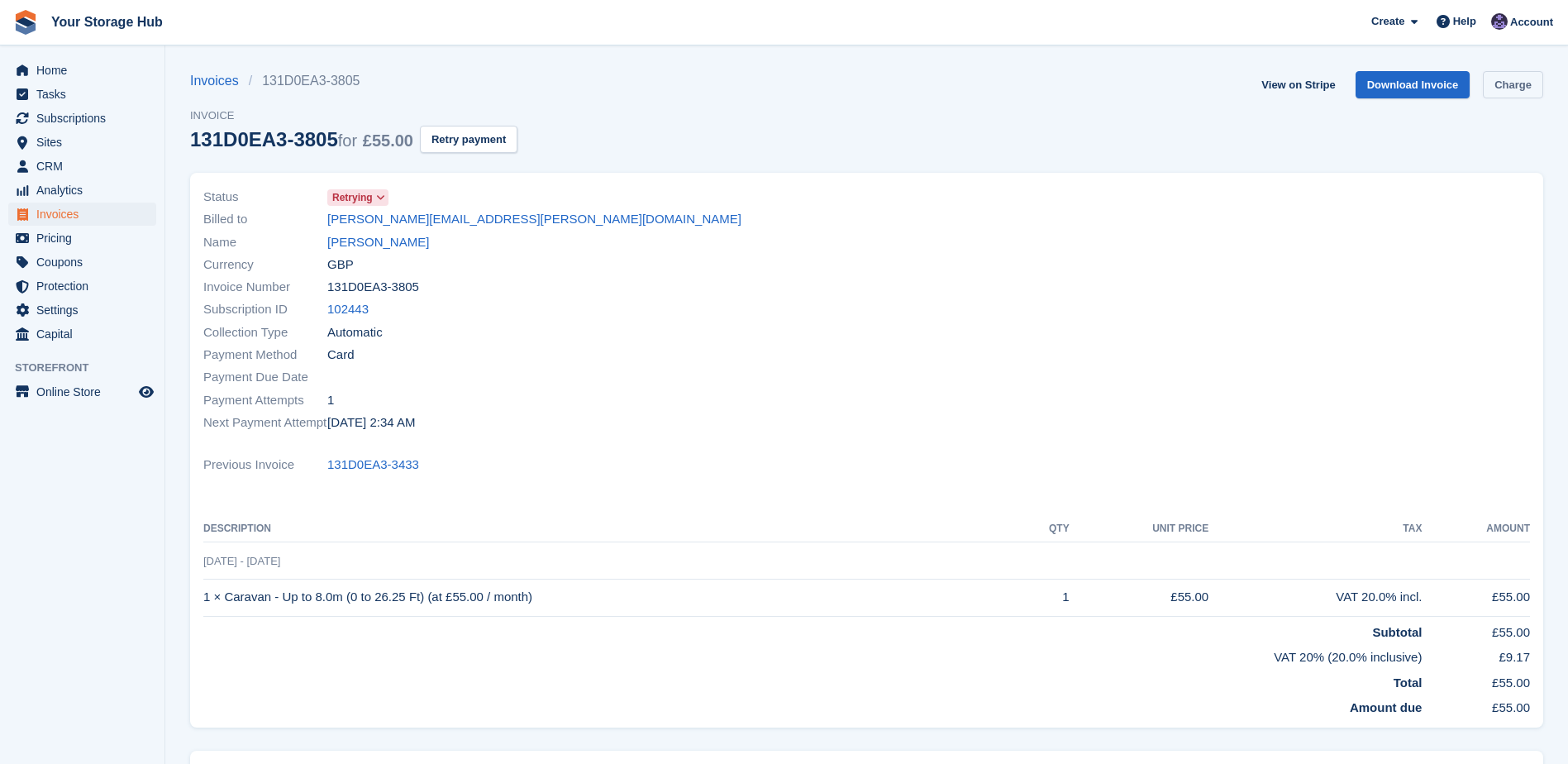
click at [1526, 81] on link "Charge" at bounding box center [1513, 85] width 60 height 27
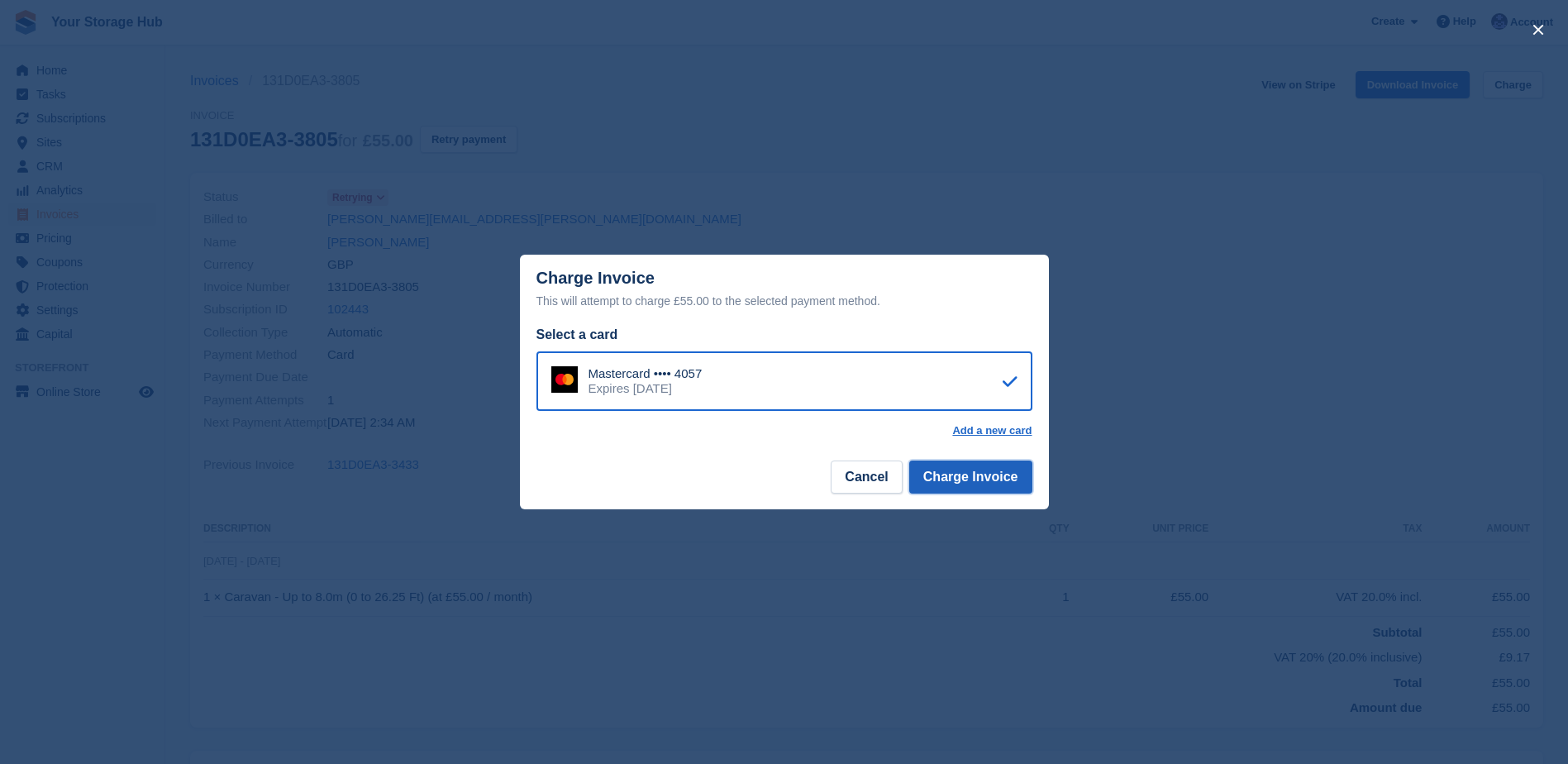
click at [970, 480] on button "Charge Invoice" at bounding box center [970, 477] width 123 height 33
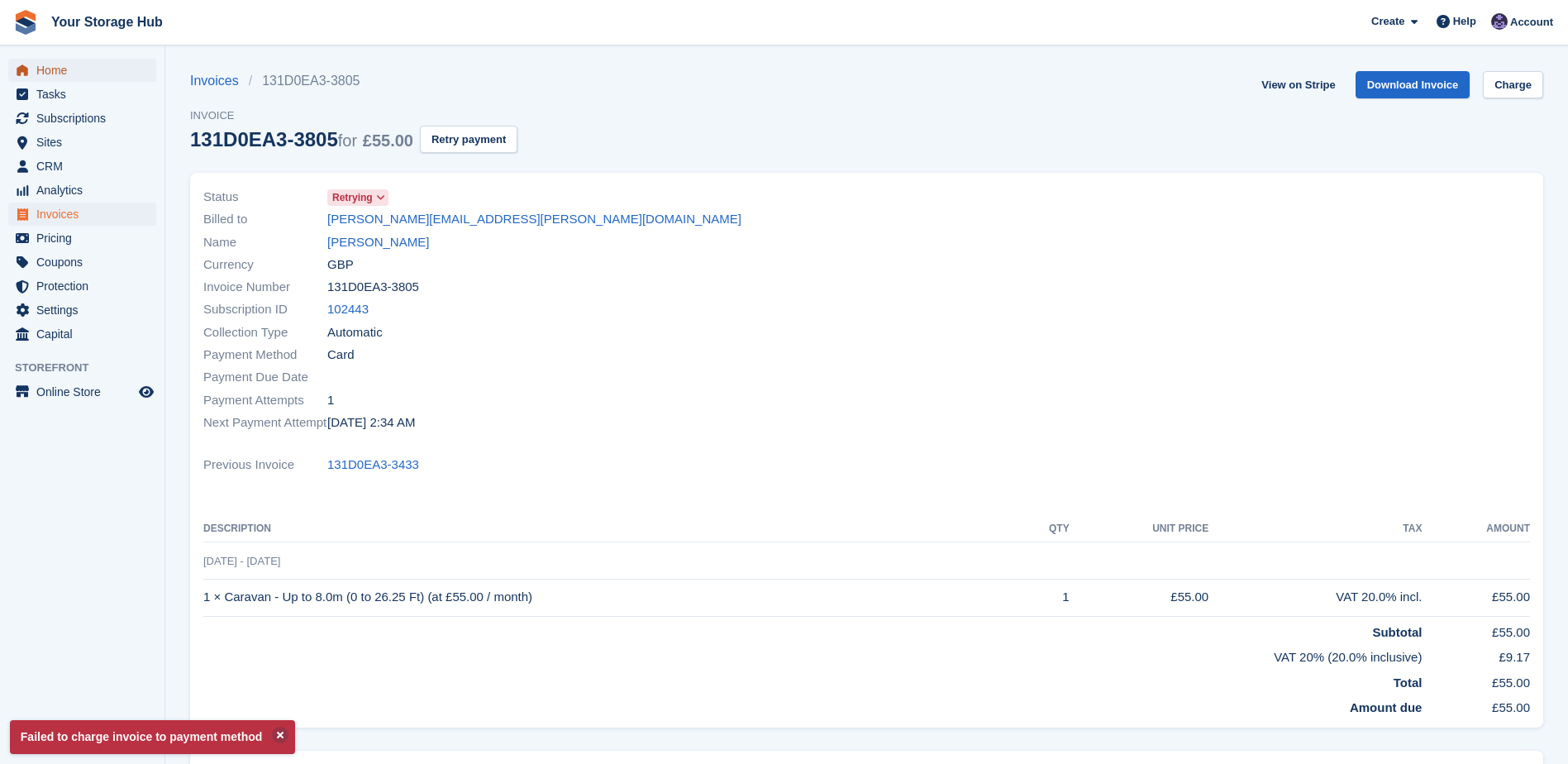
click at [57, 73] on span "Home" at bounding box center [86, 69] width 99 height 23
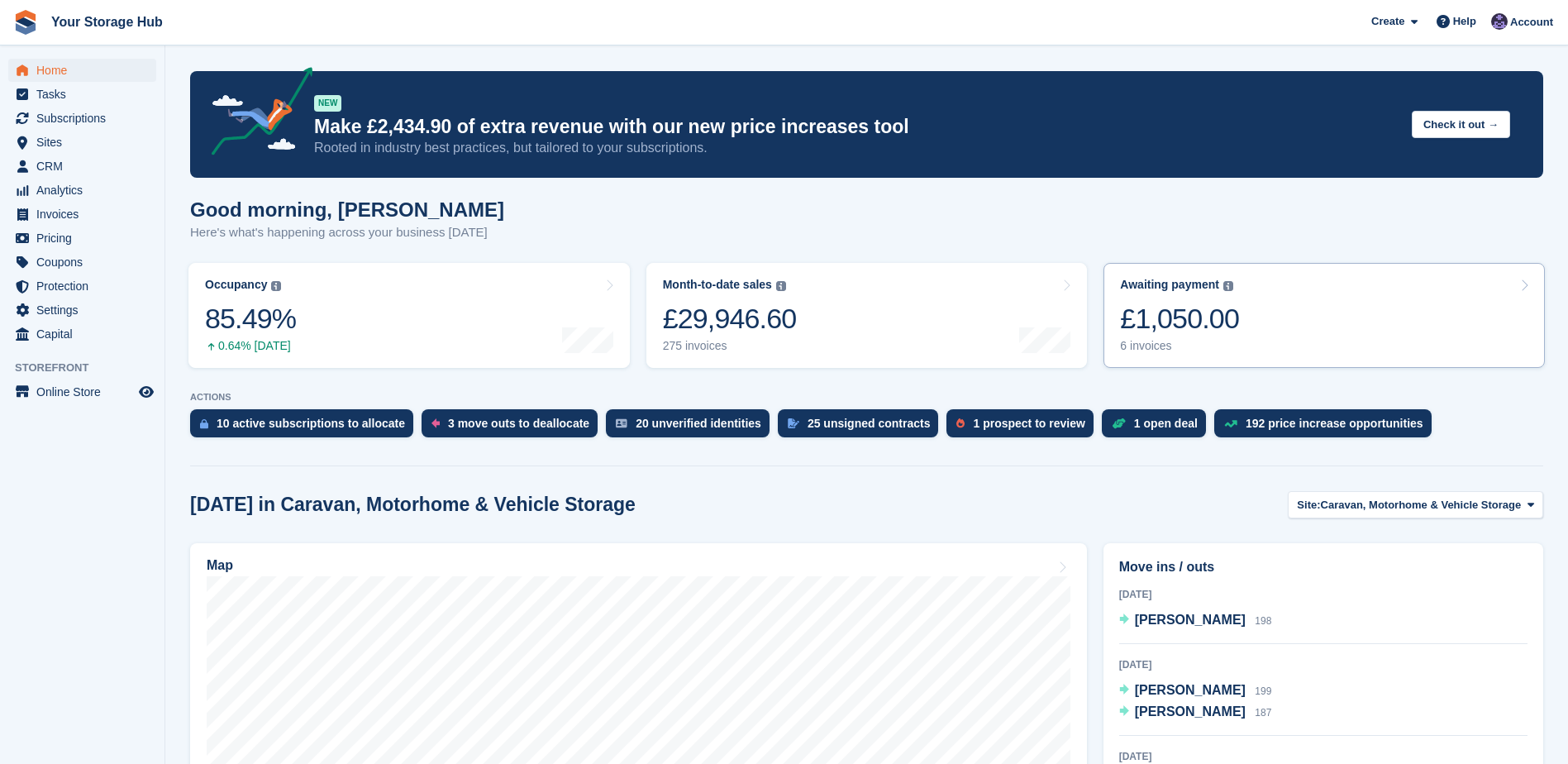
click at [1263, 337] on link "Awaiting payment The total outstanding balance on all open invoices. £1,050.00 …" at bounding box center [1324, 315] width 442 height 105
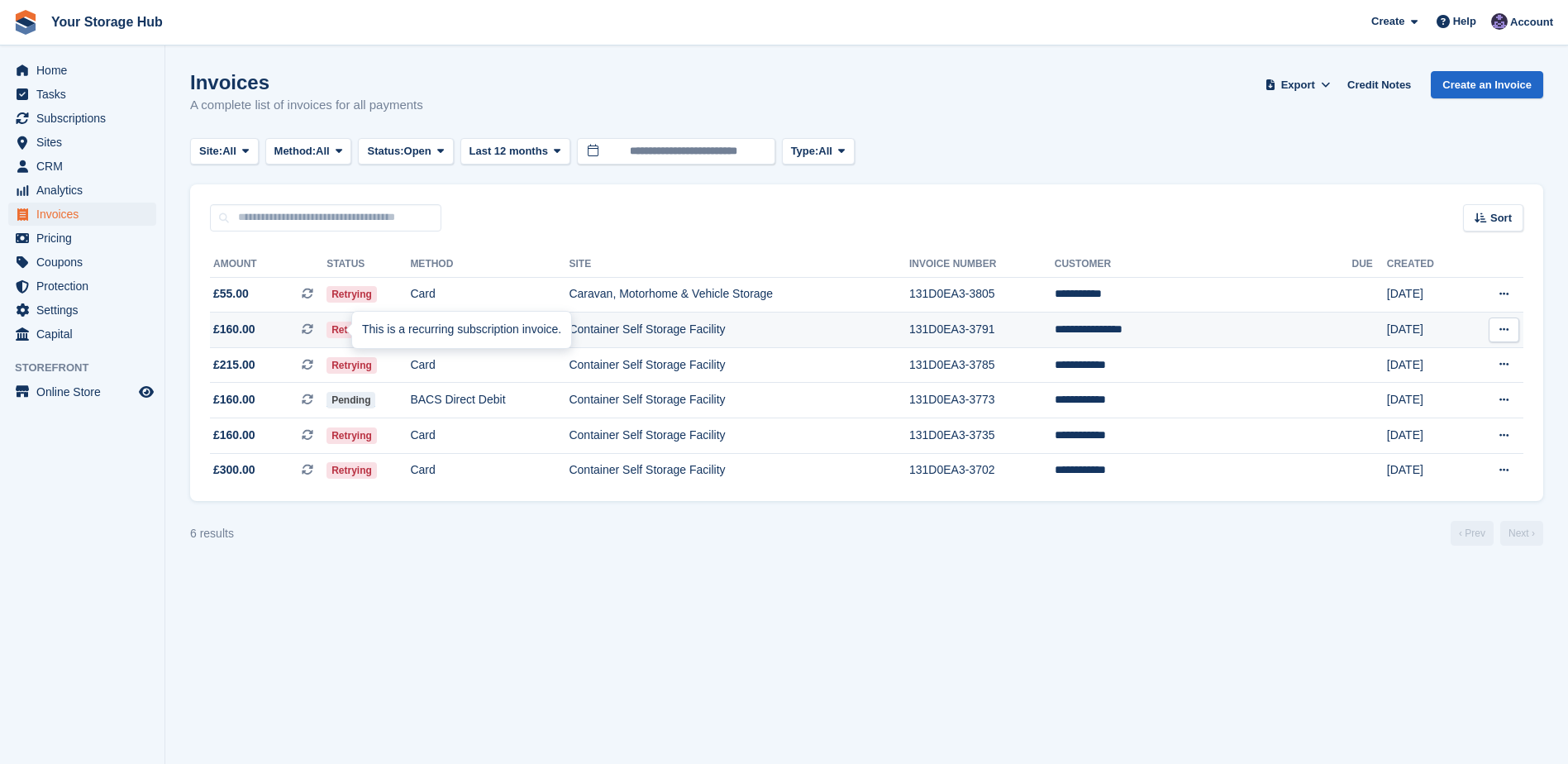
click at [313, 329] on icon at bounding box center [307, 329] width 12 height 12
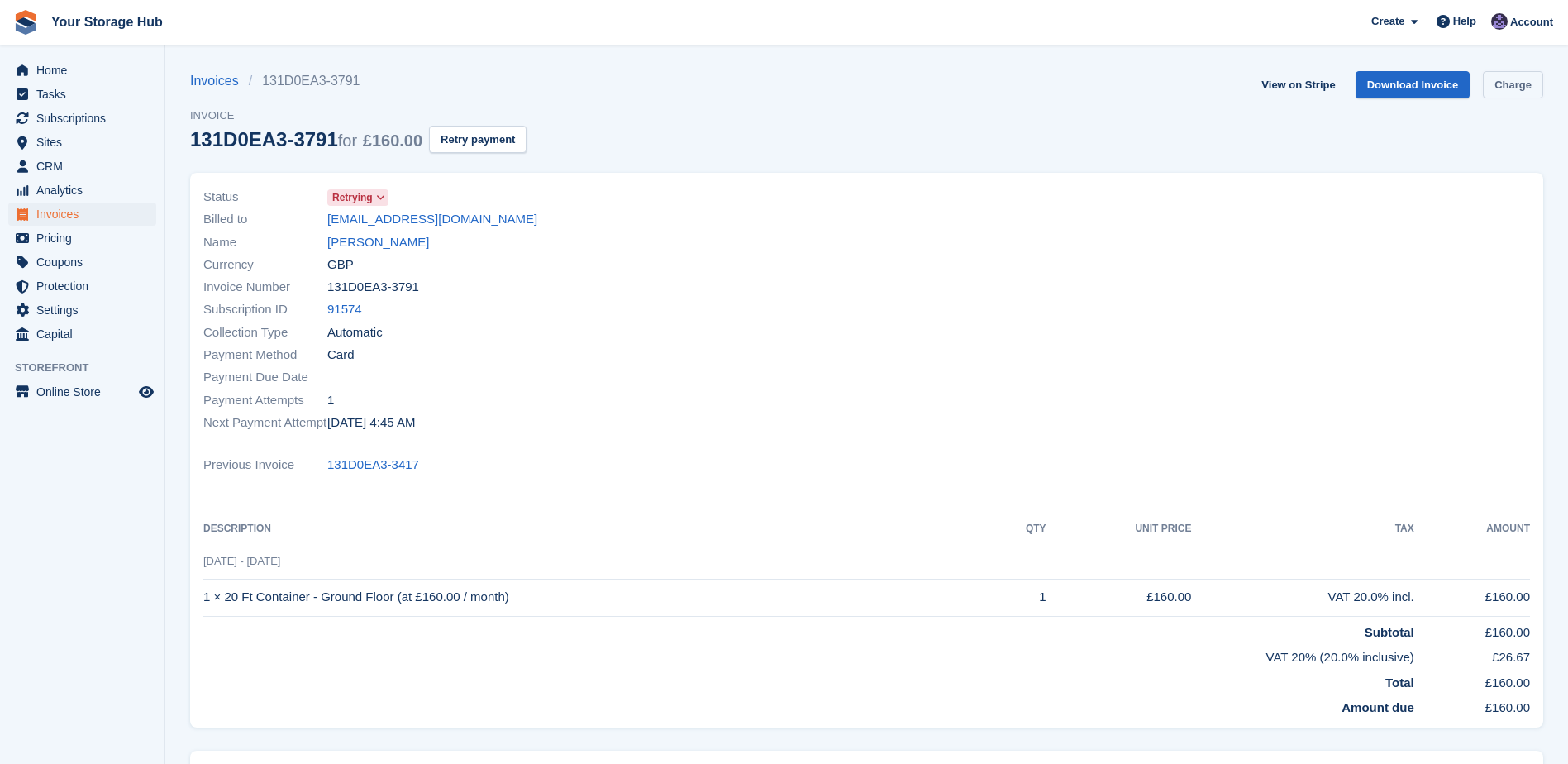
click at [1521, 80] on link "Charge" at bounding box center [1513, 85] width 60 height 27
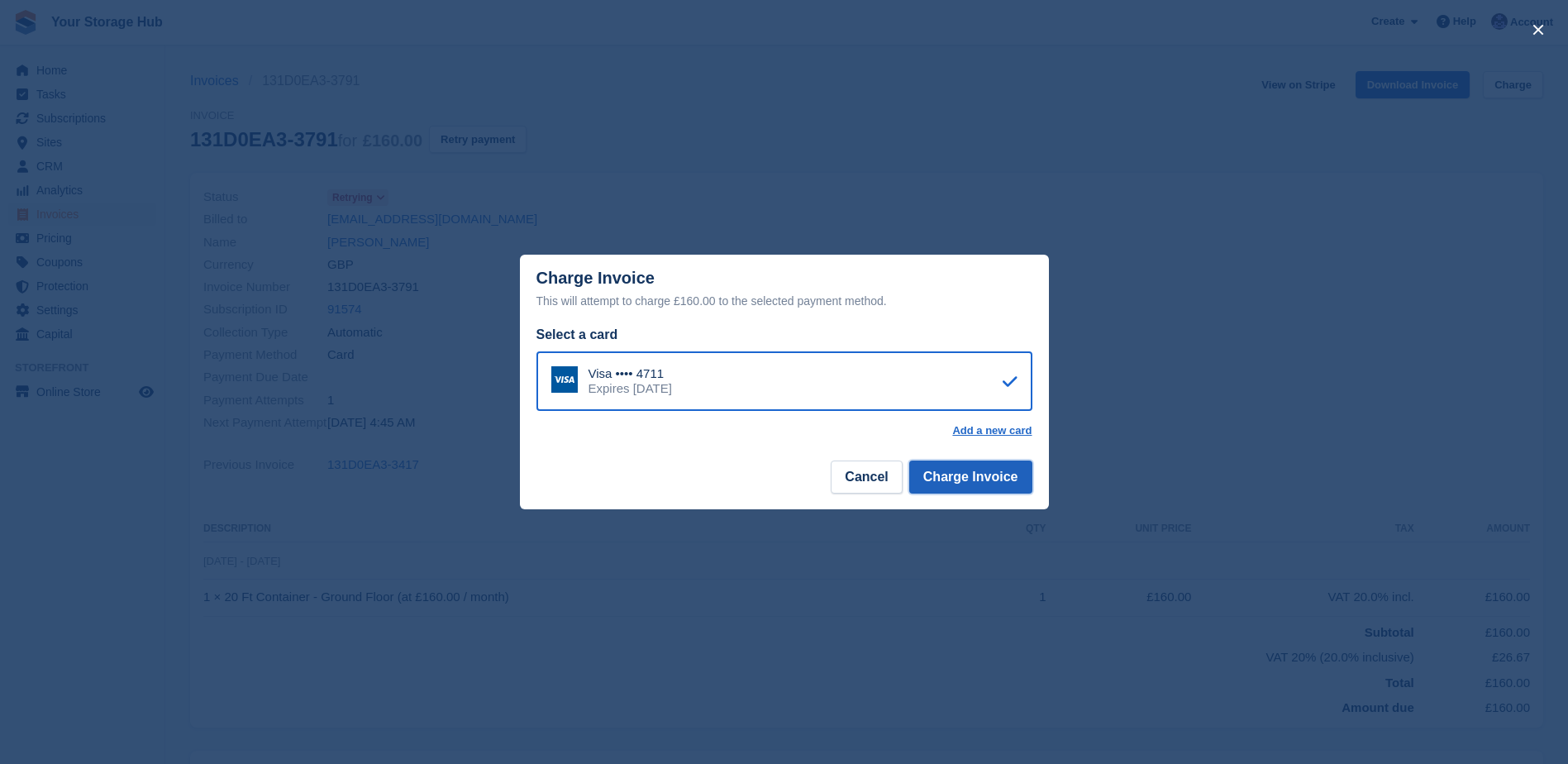
click at [980, 490] on button "Charge Invoice" at bounding box center [970, 477] width 123 height 33
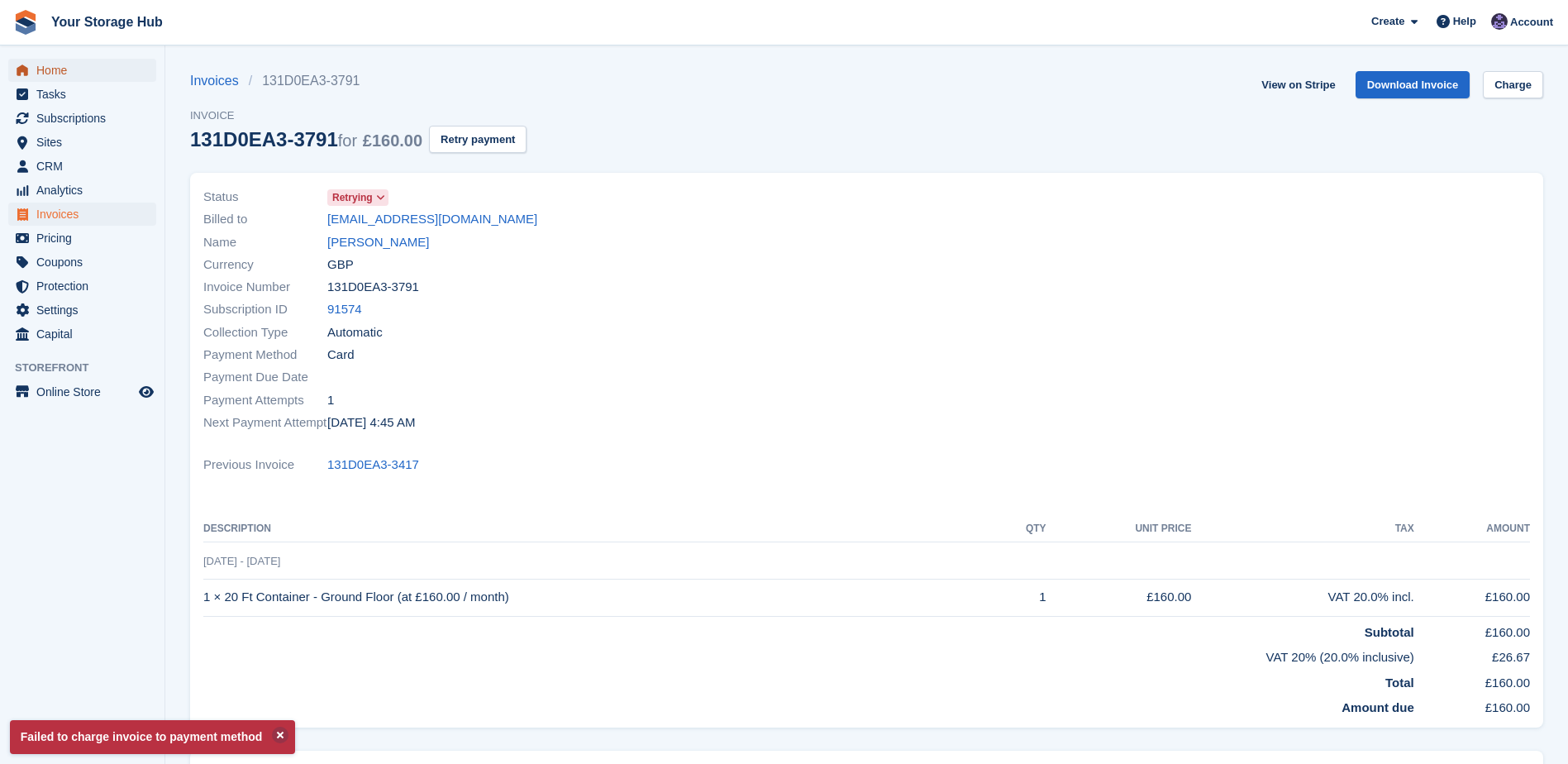
click at [80, 75] on span "Home" at bounding box center [86, 69] width 99 height 23
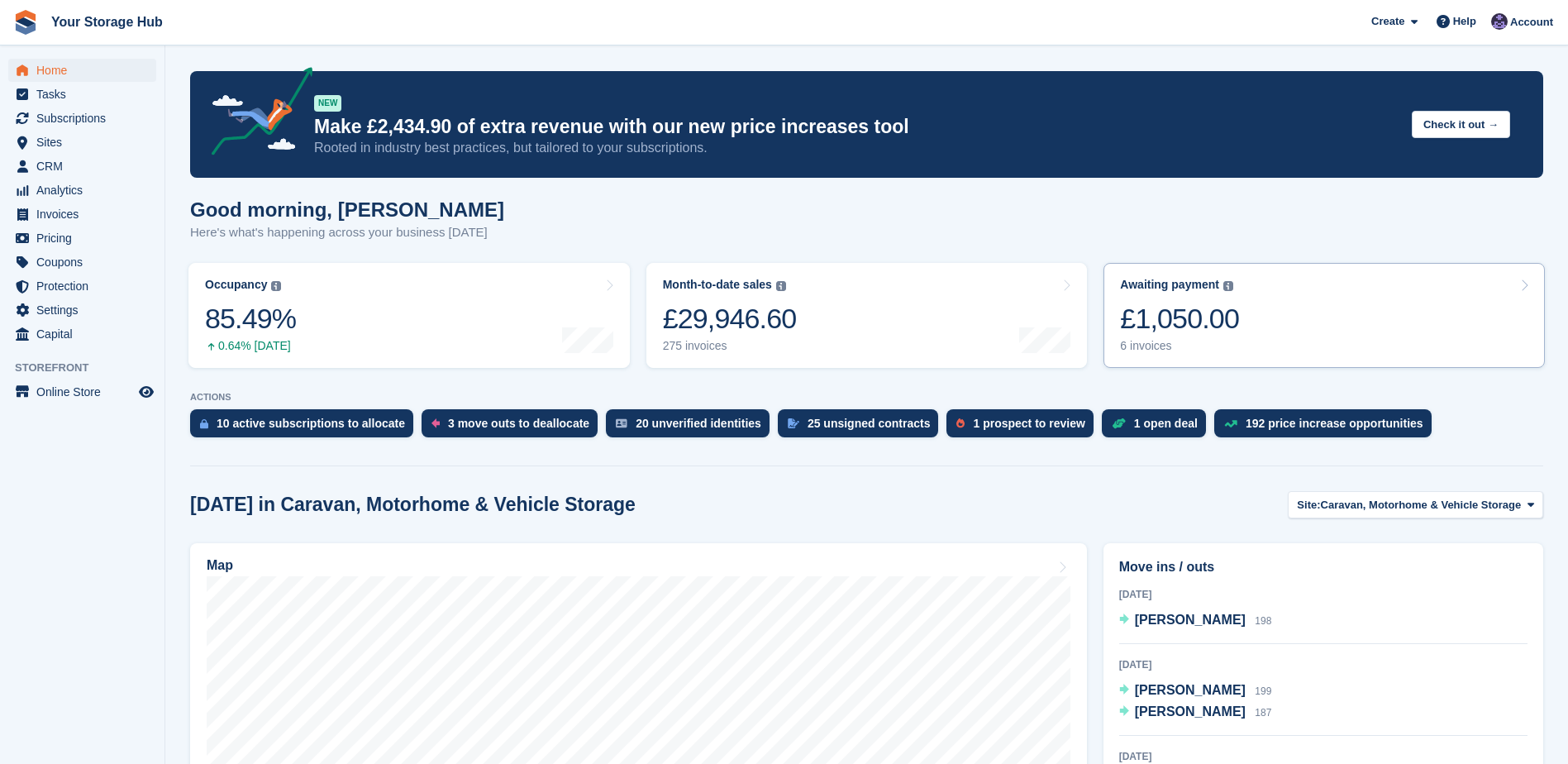
click at [1217, 319] on div "£1,050.00" at bounding box center [1180, 318] width 119 height 34
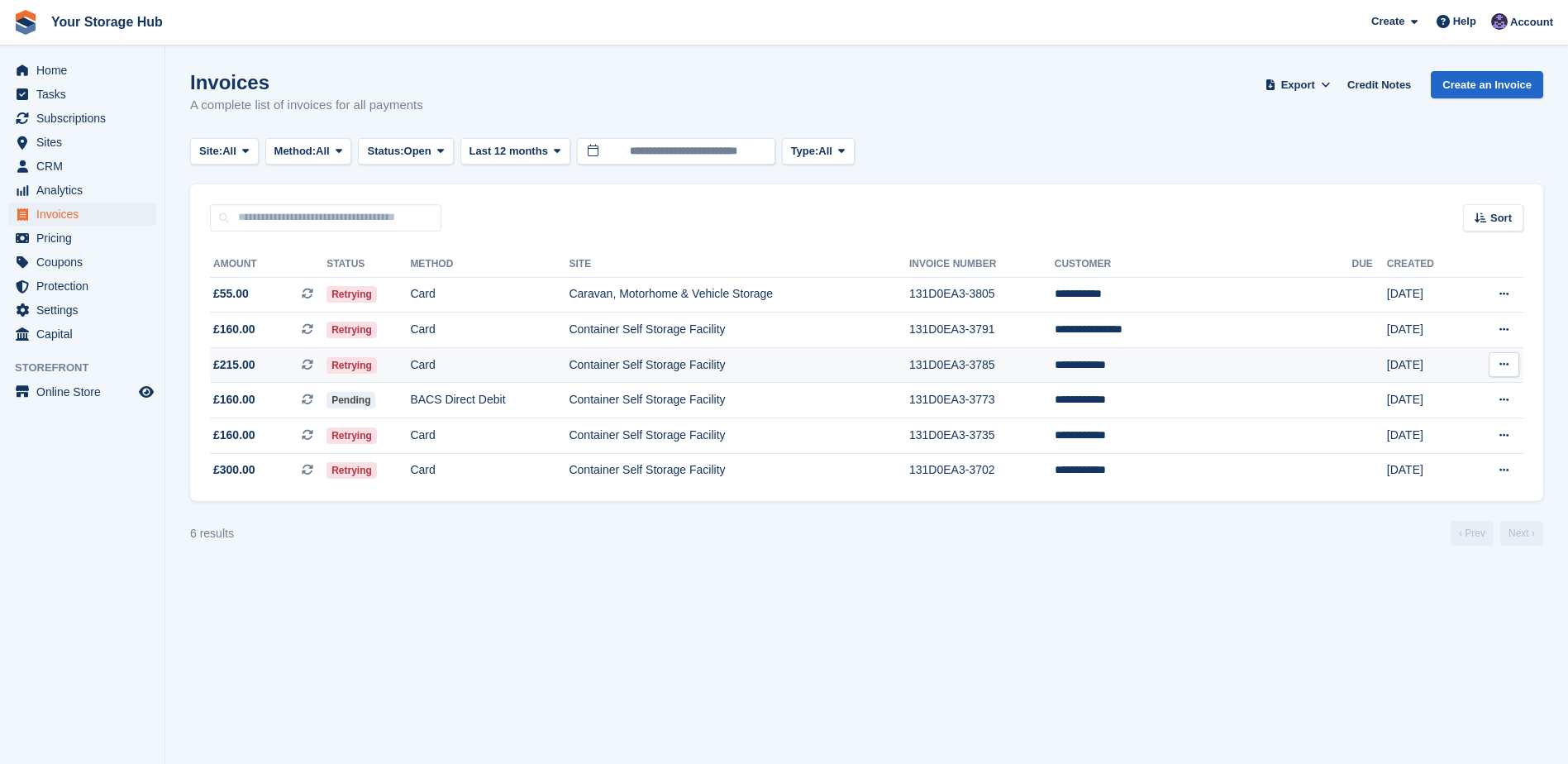
click at [313, 369] on icon at bounding box center [307, 365] width 12 height 12
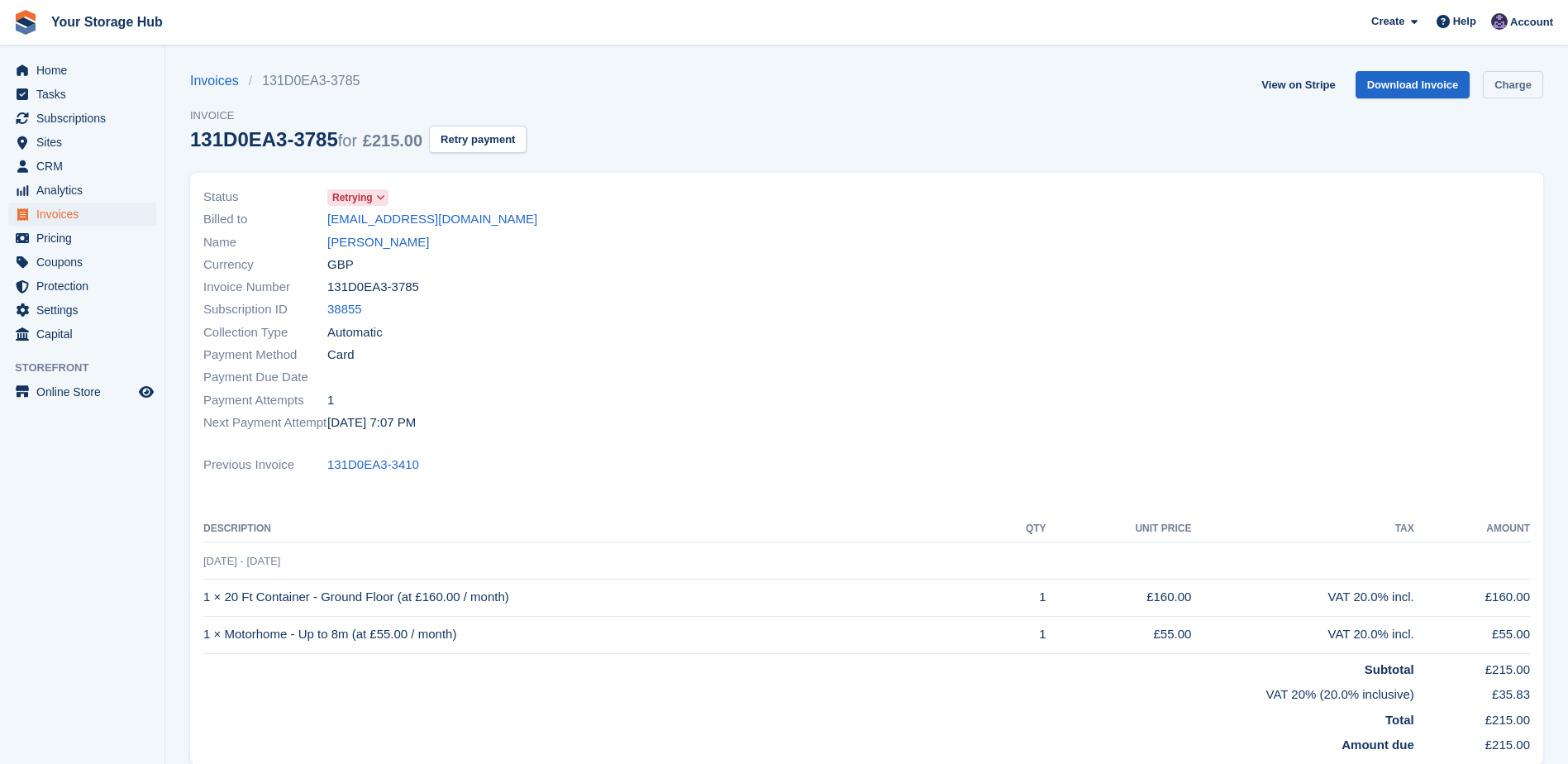
click at [1523, 80] on link "Charge" at bounding box center [1513, 85] width 60 height 27
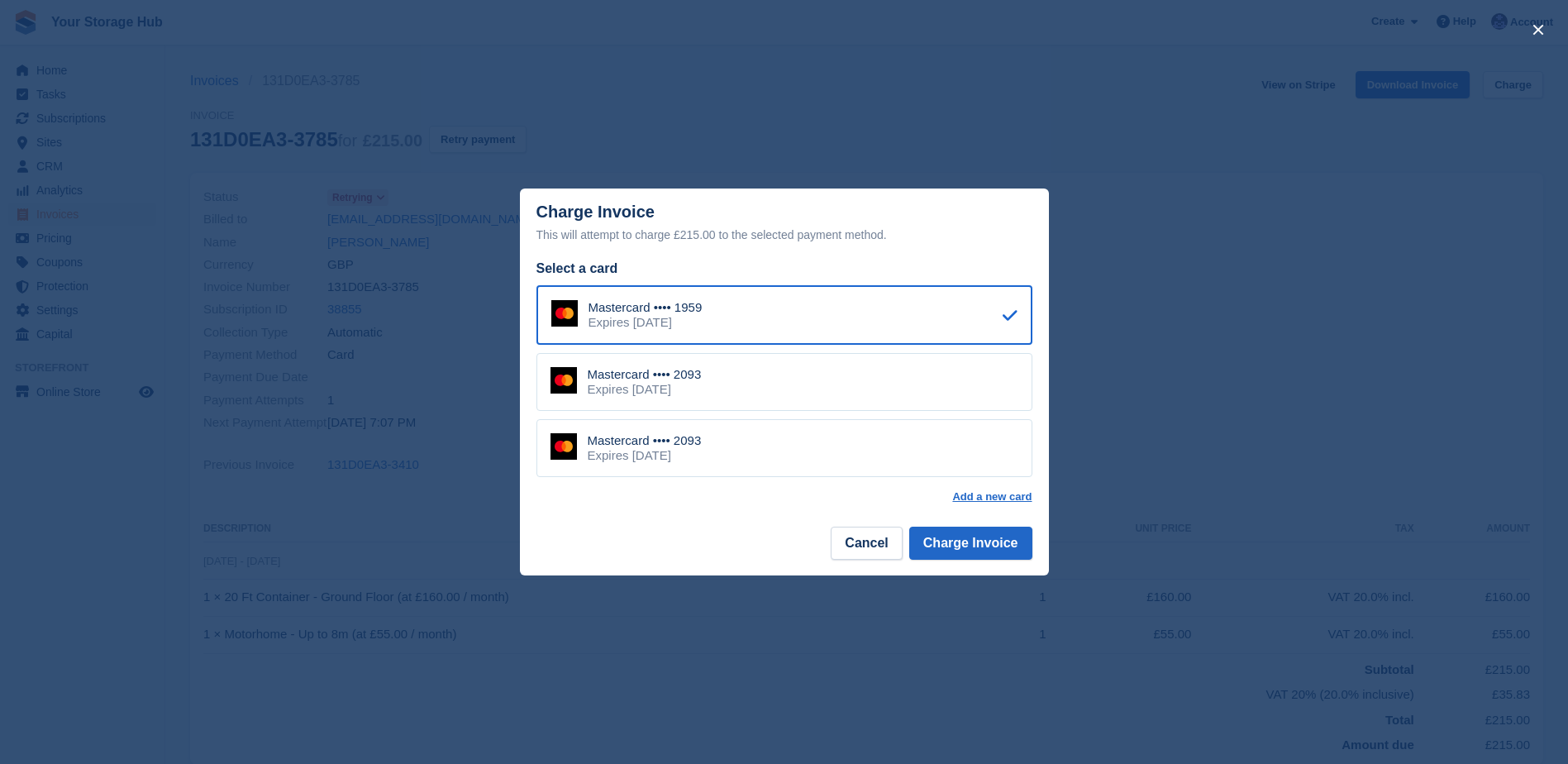
click at [709, 452] on div "Mastercard •••• 2093 Expires [DATE]" at bounding box center [784, 449] width 496 height 58
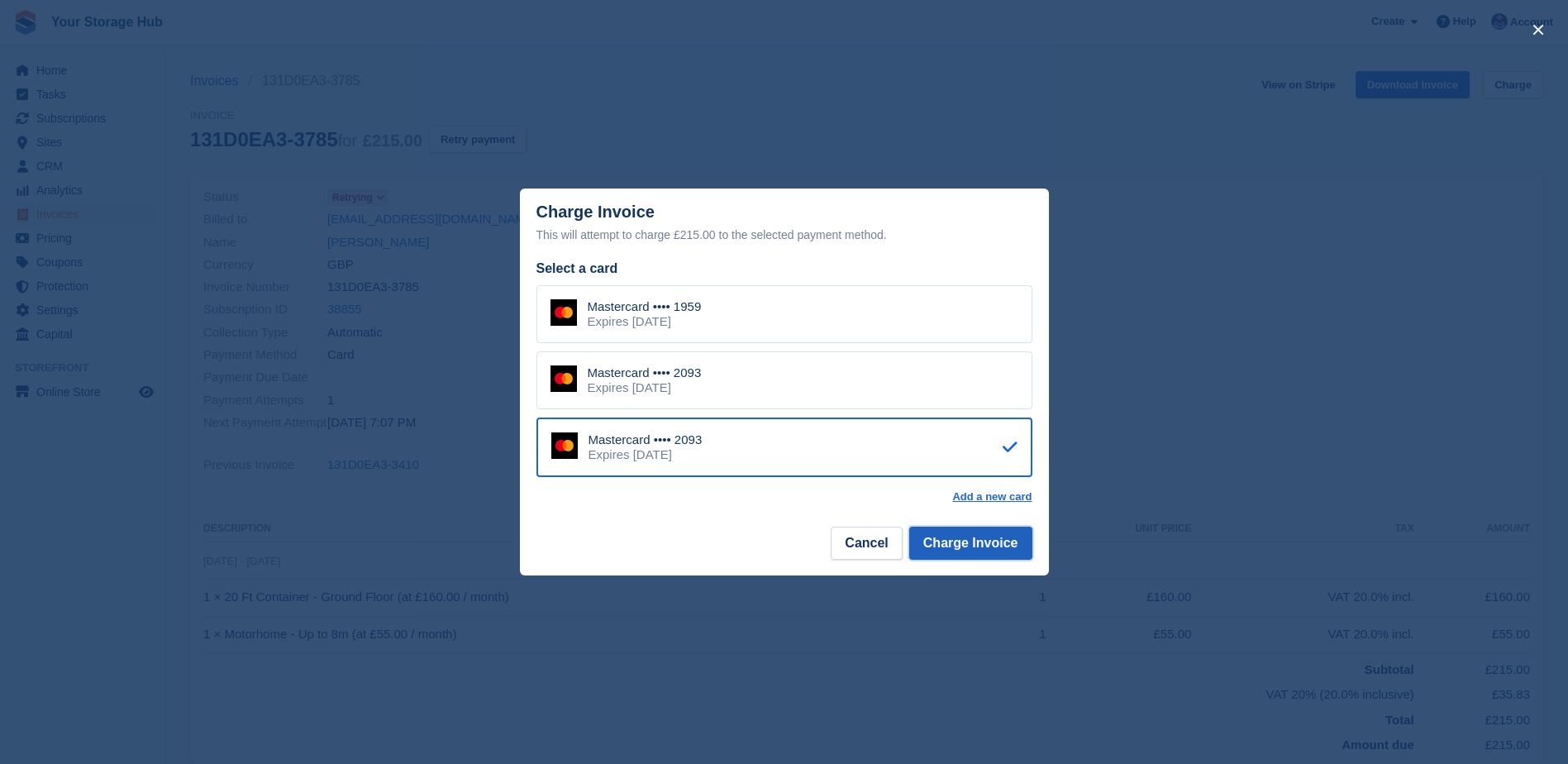
click at [1021, 546] on button "Charge Invoice" at bounding box center [970, 543] width 123 height 33
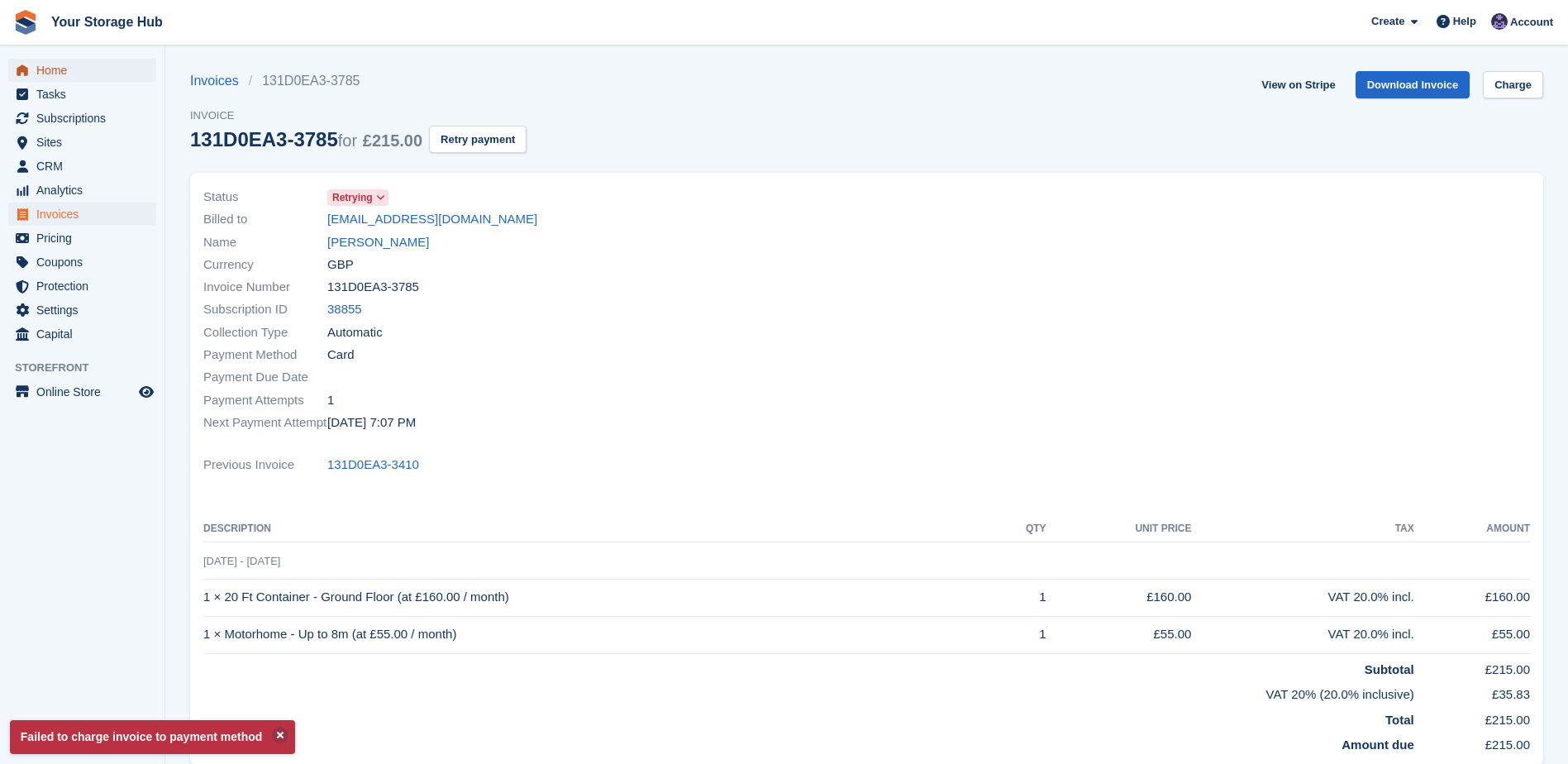
click at [63, 65] on span "Home" at bounding box center [86, 69] width 99 height 23
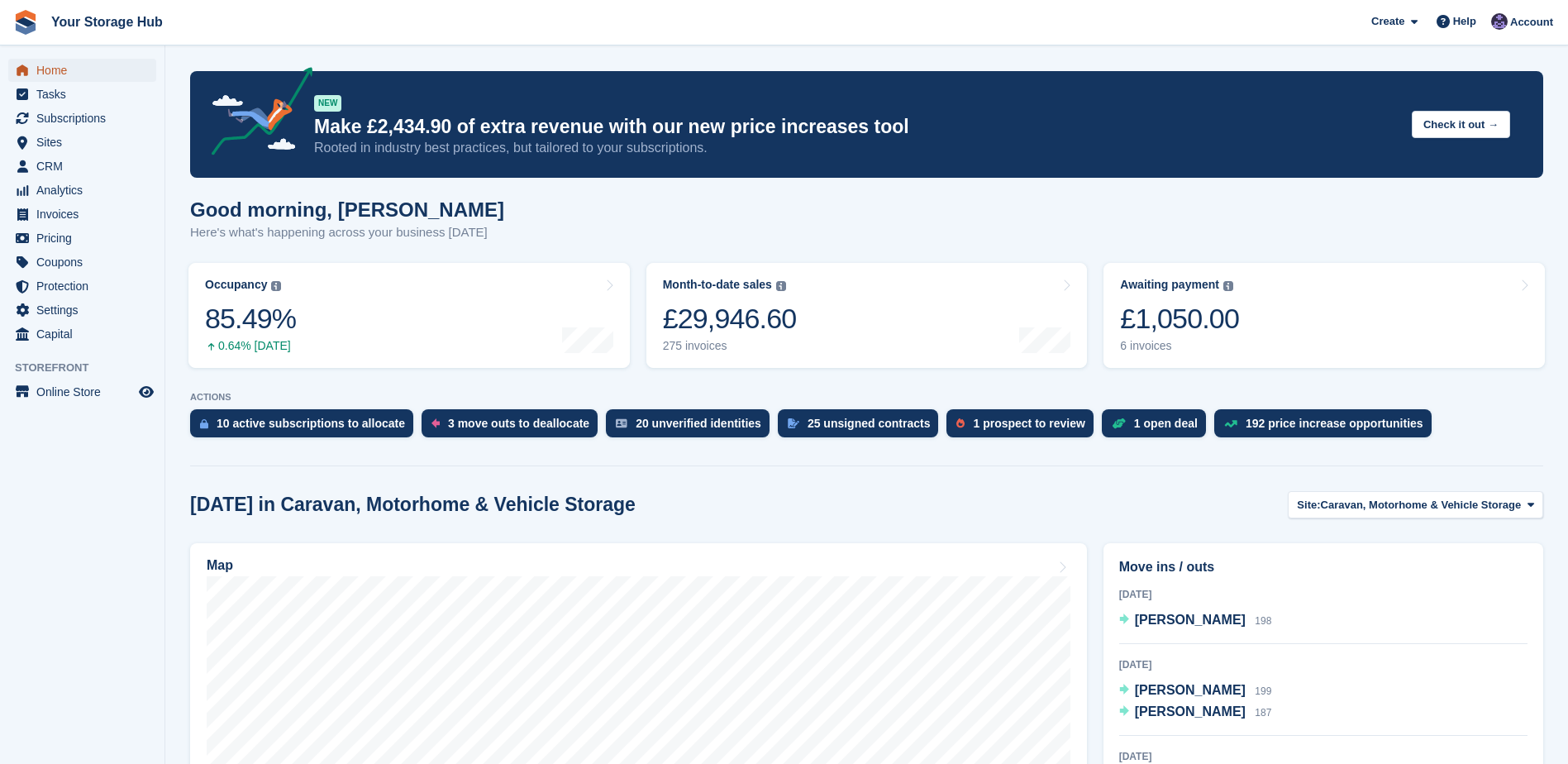
click at [92, 73] on span "Home" at bounding box center [86, 69] width 99 height 23
click at [61, 67] on span "Home" at bounding box center [86, 69] width 99 height 23
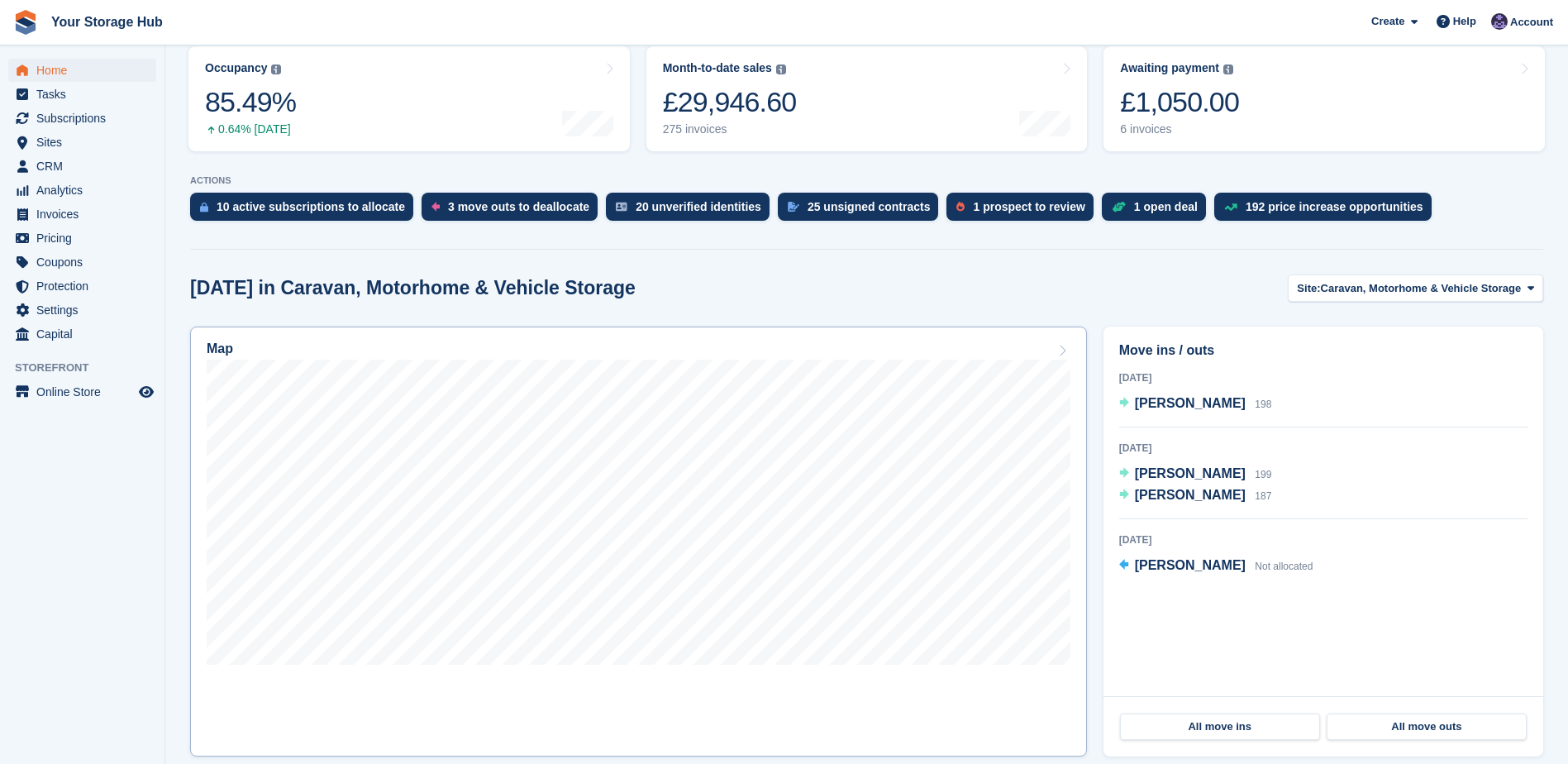
scroll to position [248, 0]
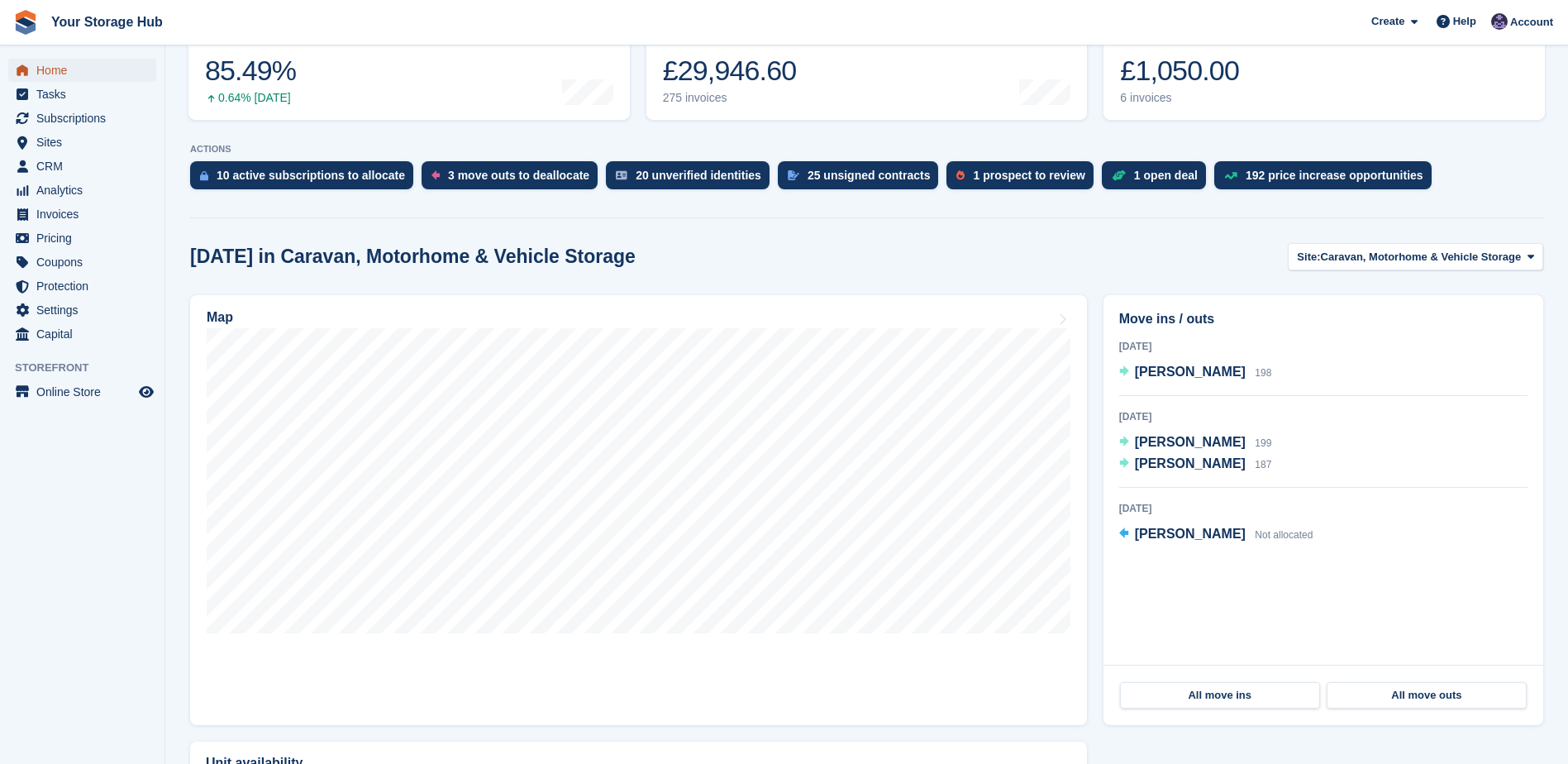
click at [61, 67] on span "Home" at bounding box center [86, 69] width 99 height 23
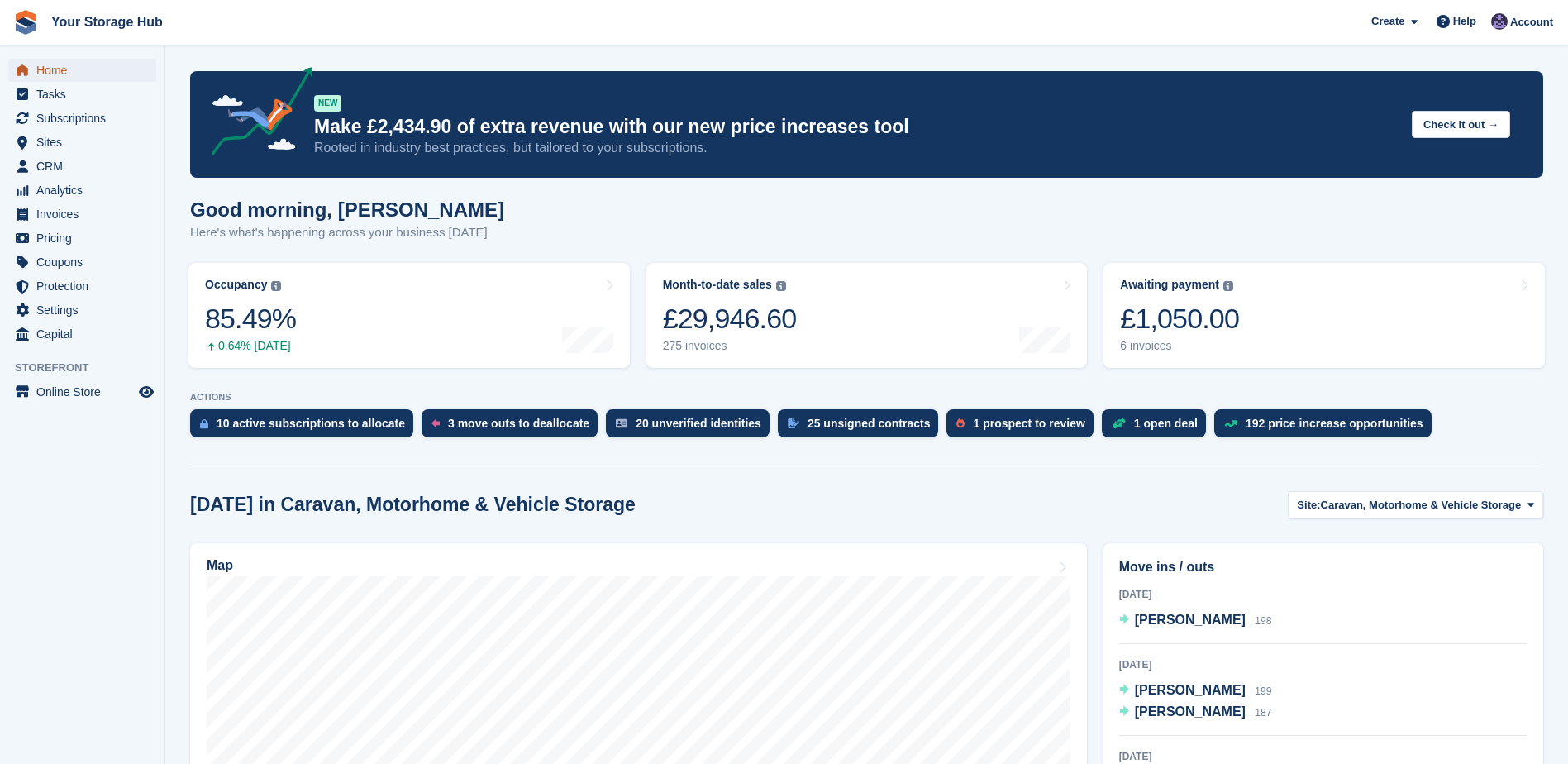
click at [73, 67] on span "Home" at bounding box center [86, 69] width 99 height 23
